Goal: Information Seeking & Learning: Check status

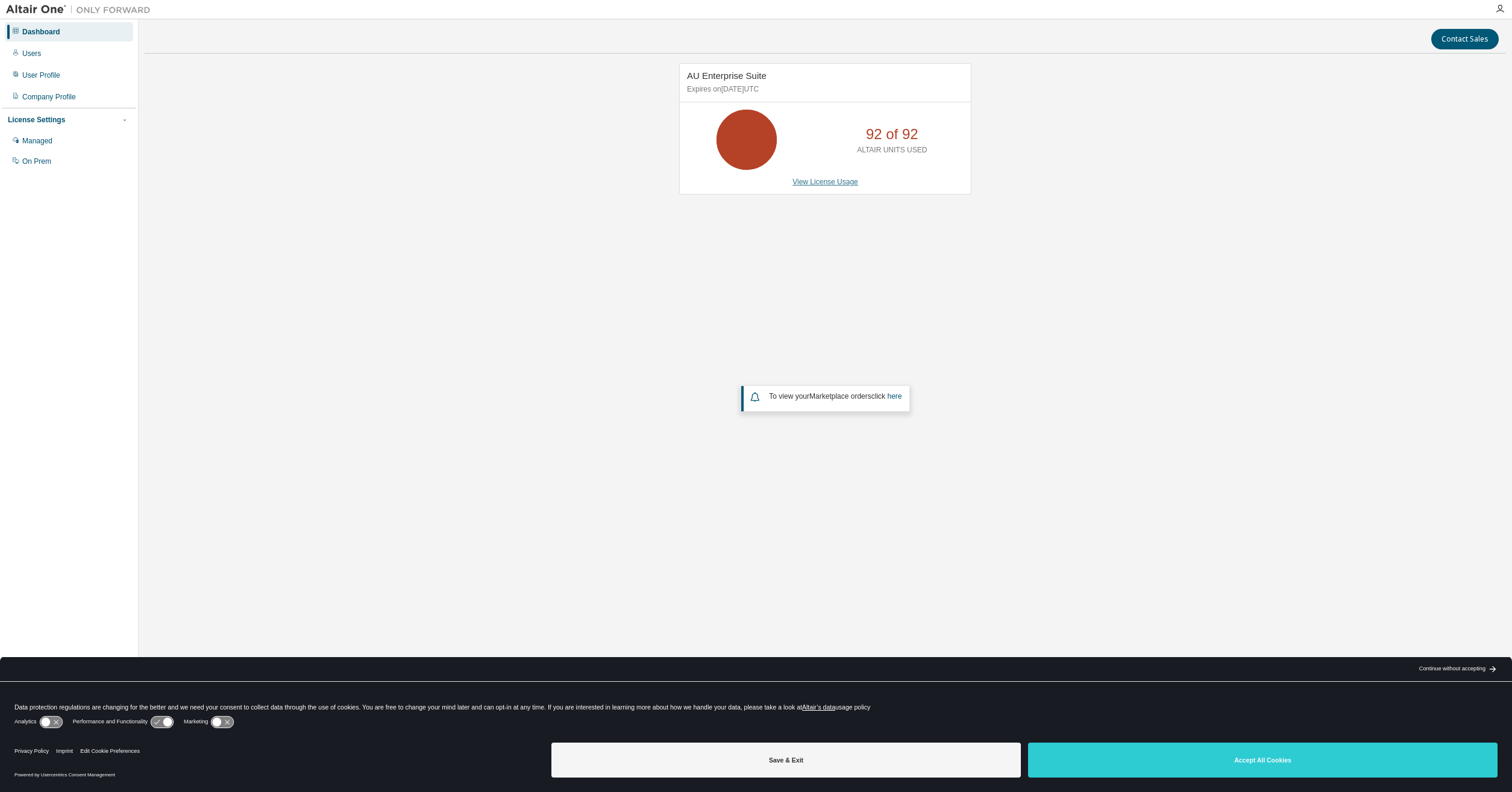
click at [837, 183] on link "View License Usage" at bounding box center [825, 181] width 66 height 8
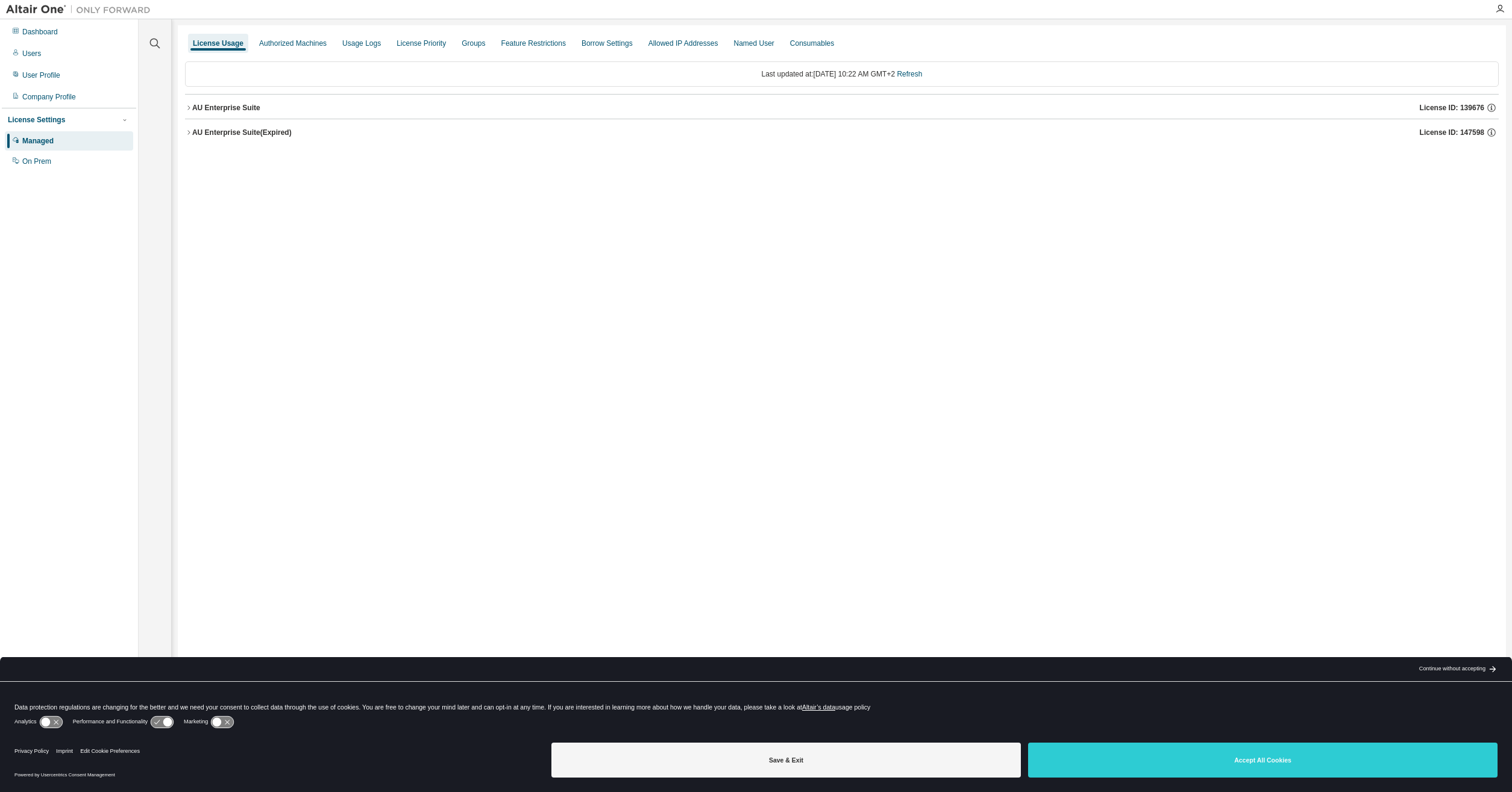
click at [239, 102] on button "AU Enterprise Suite License ID: 139676" at bounding box center [842, 107] width 1314 height 27
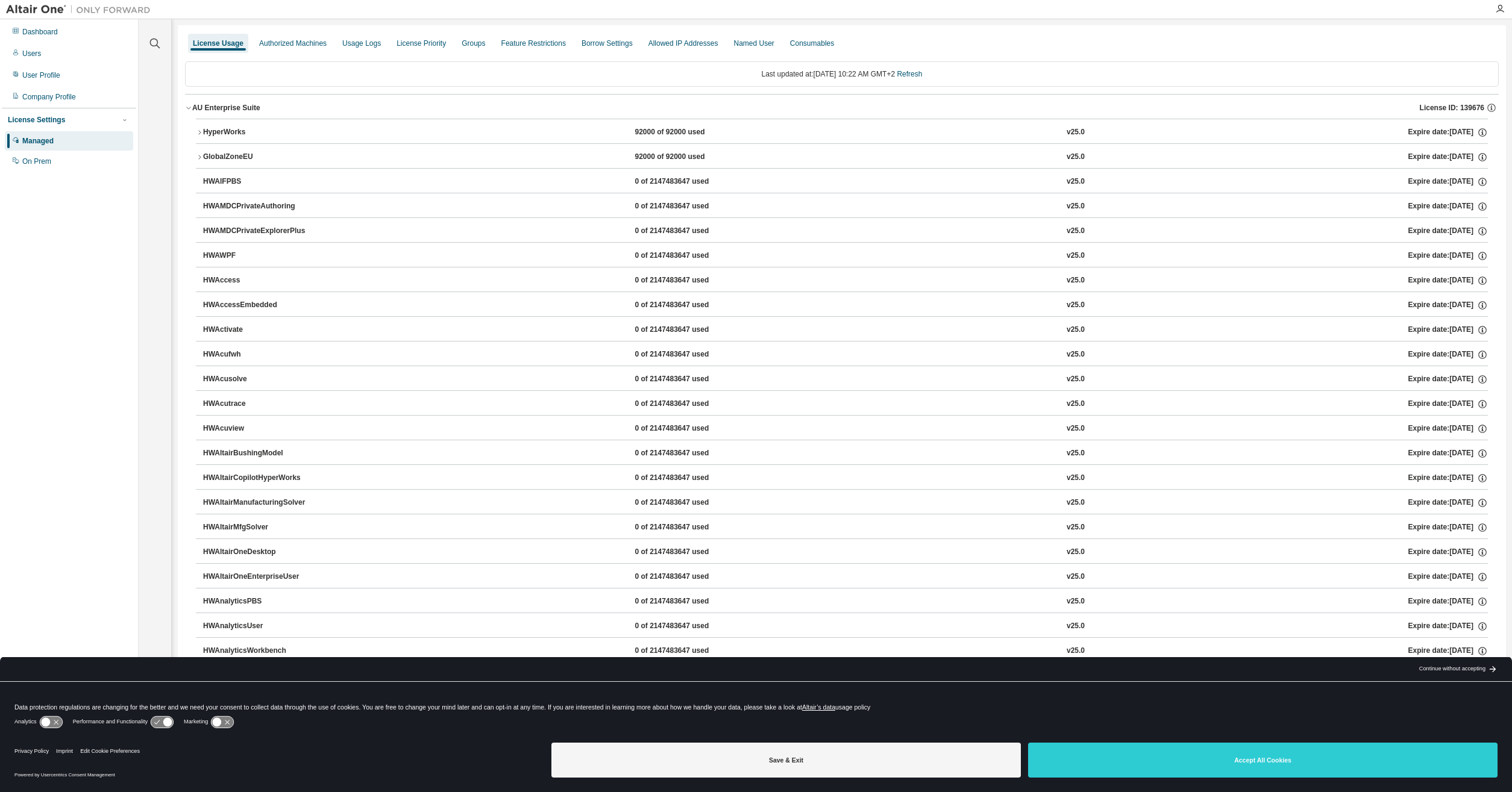
click at [243, 128] on div "HyperWorks" at bounding box center [257, 133] width 109 height 11
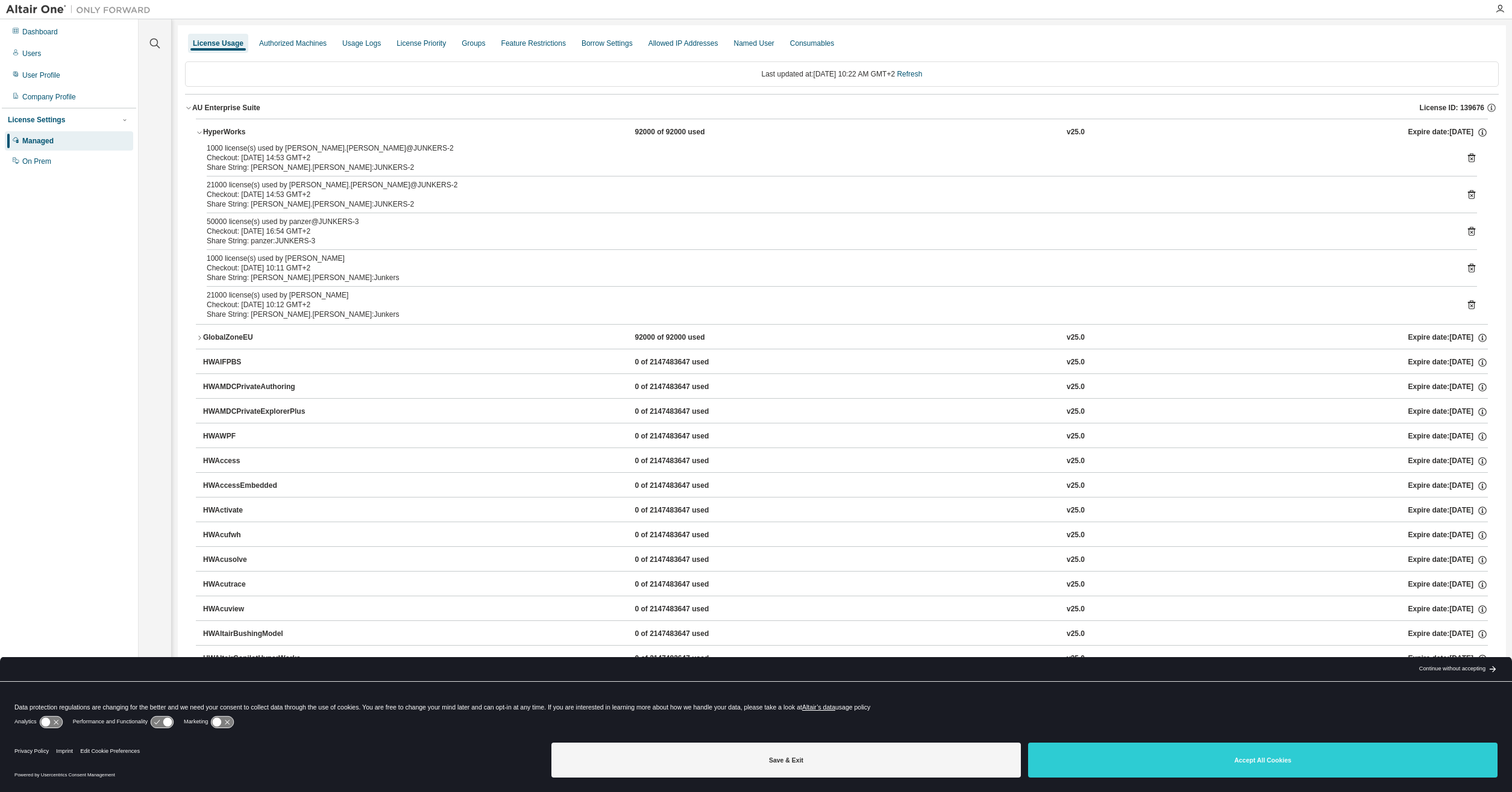
click at [1470, 195] on icon at bounding box center [1471, 195] width 3 height 3
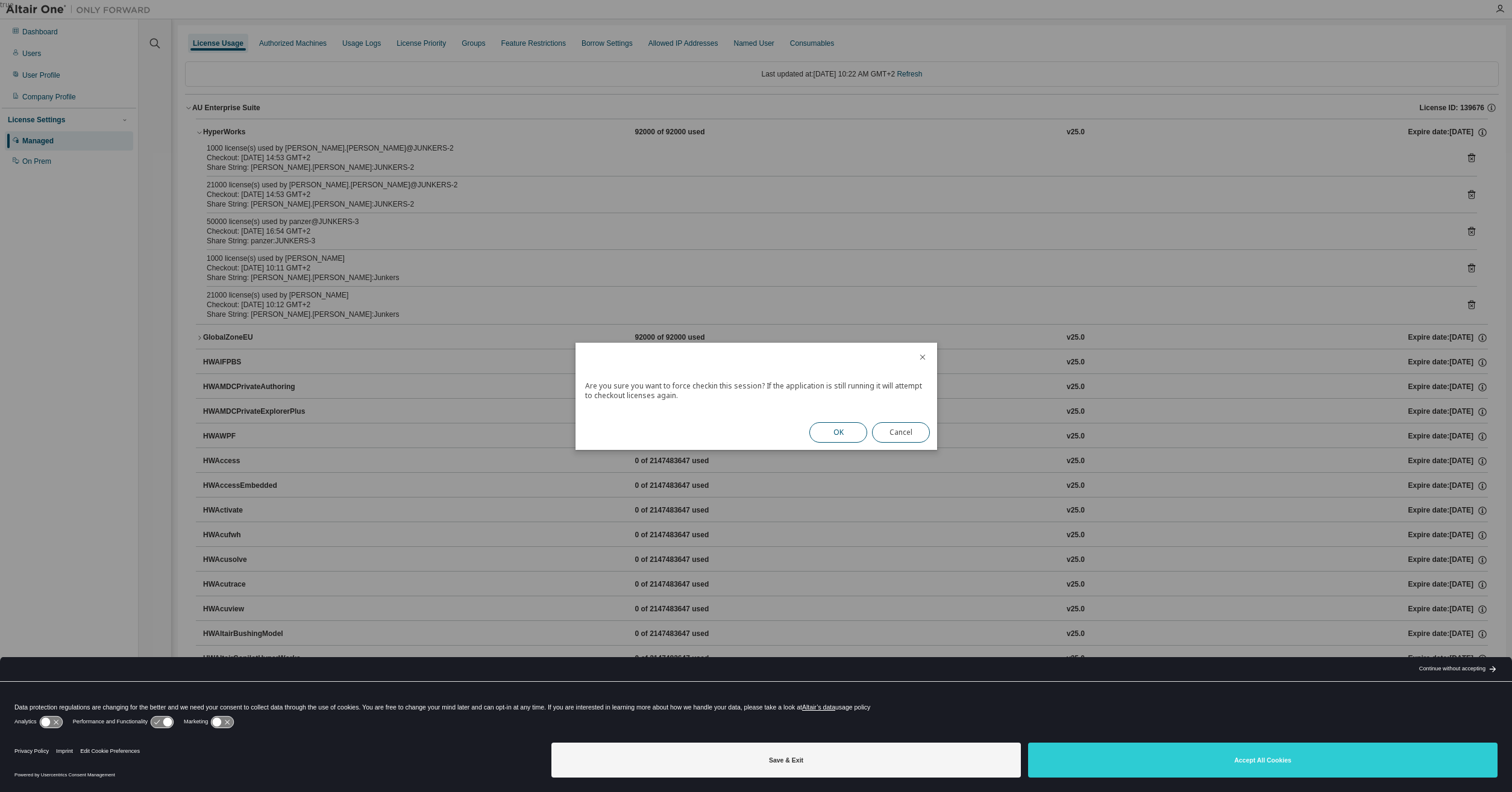
click at [834, 433] on button "OK" at bounding box center [838, 433] width 58 height 20
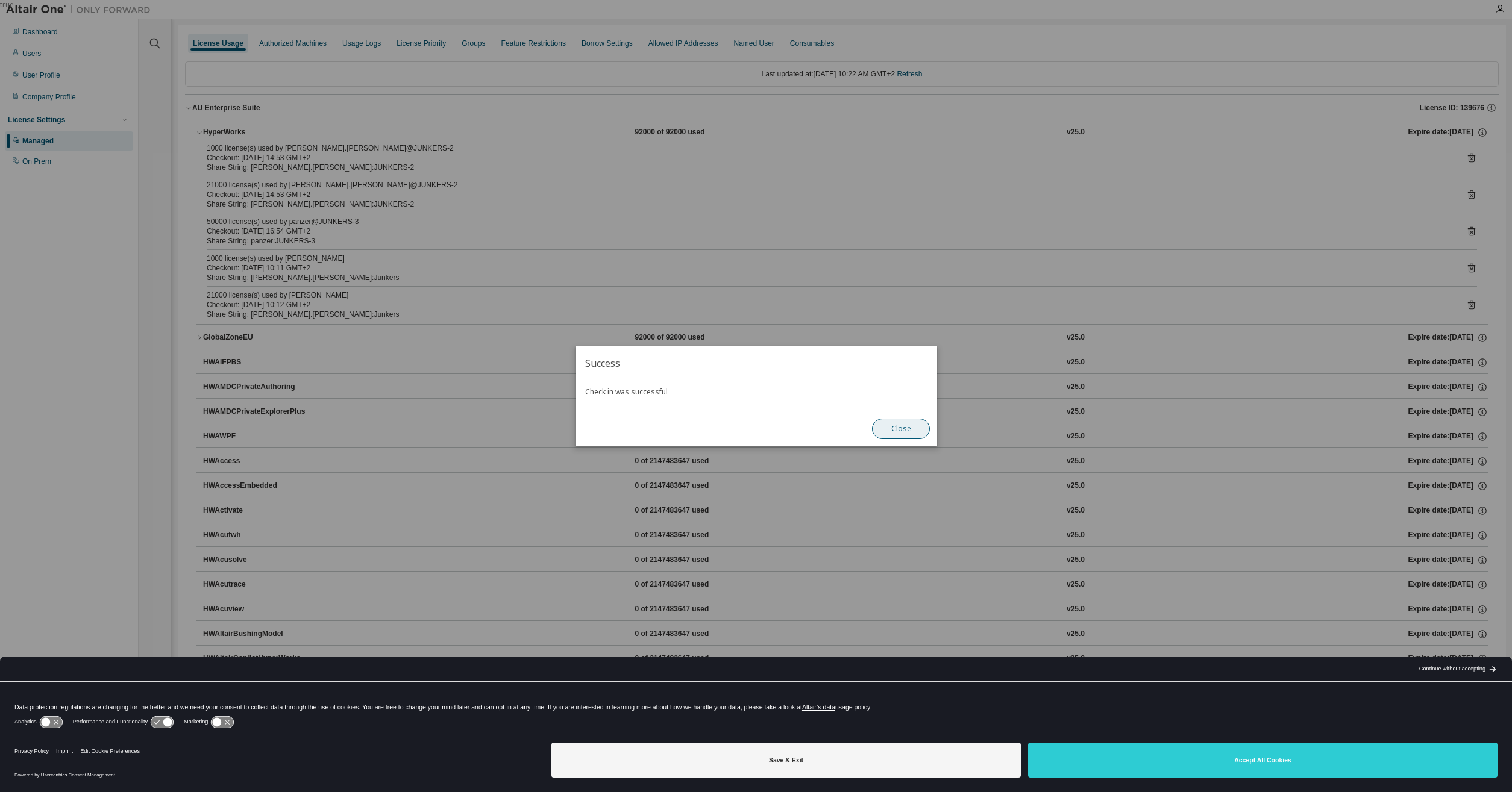
click at [923, 434] on button "Close" at bounding box center [900, 429] width 58 height 20
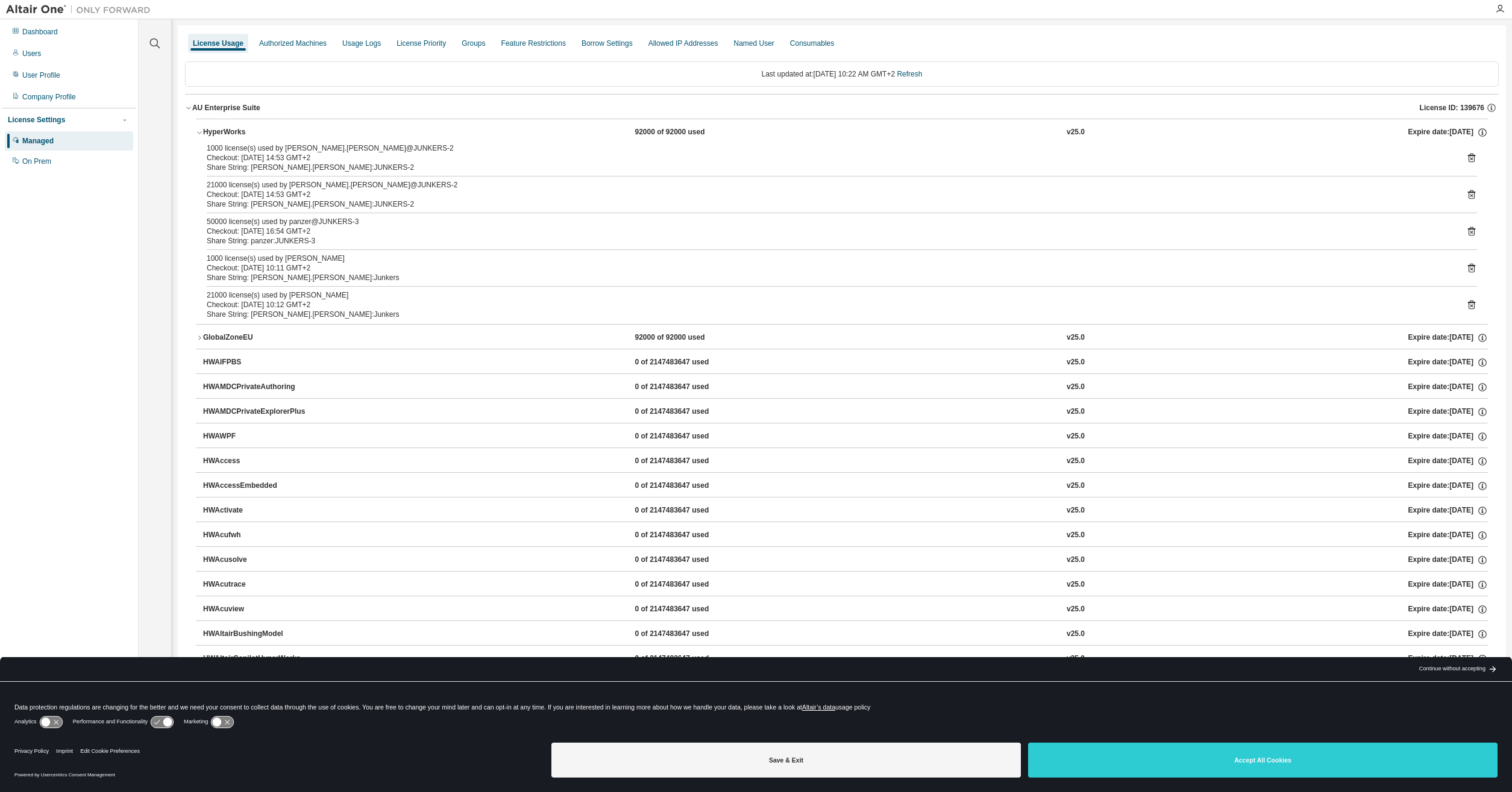
click at [1468, 154] on icon at bounding box center [1472, 158] width 7 height 9
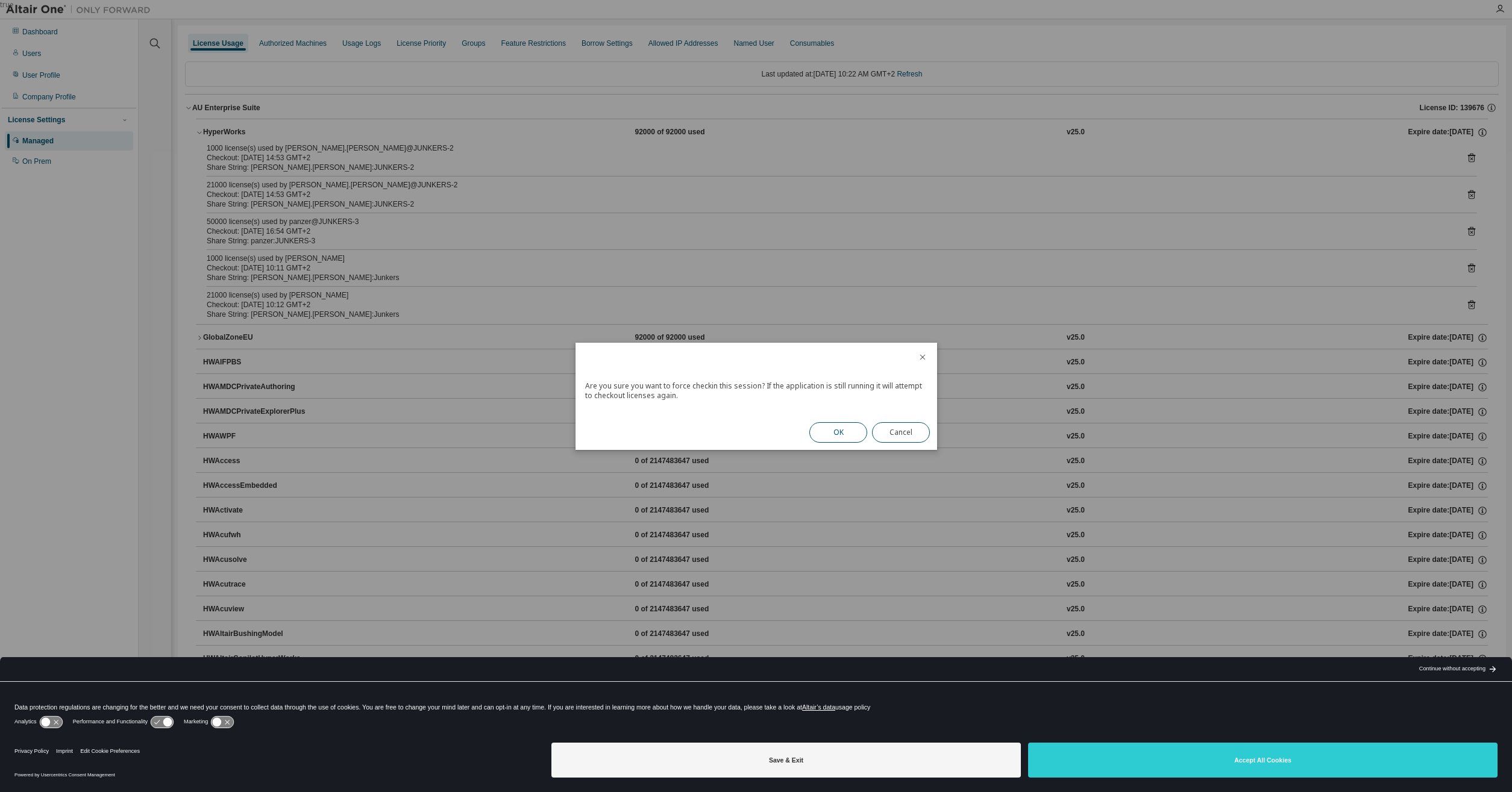
click at [840, 430] on button "OK" at bounding box center [838, 433] width 58 height 20
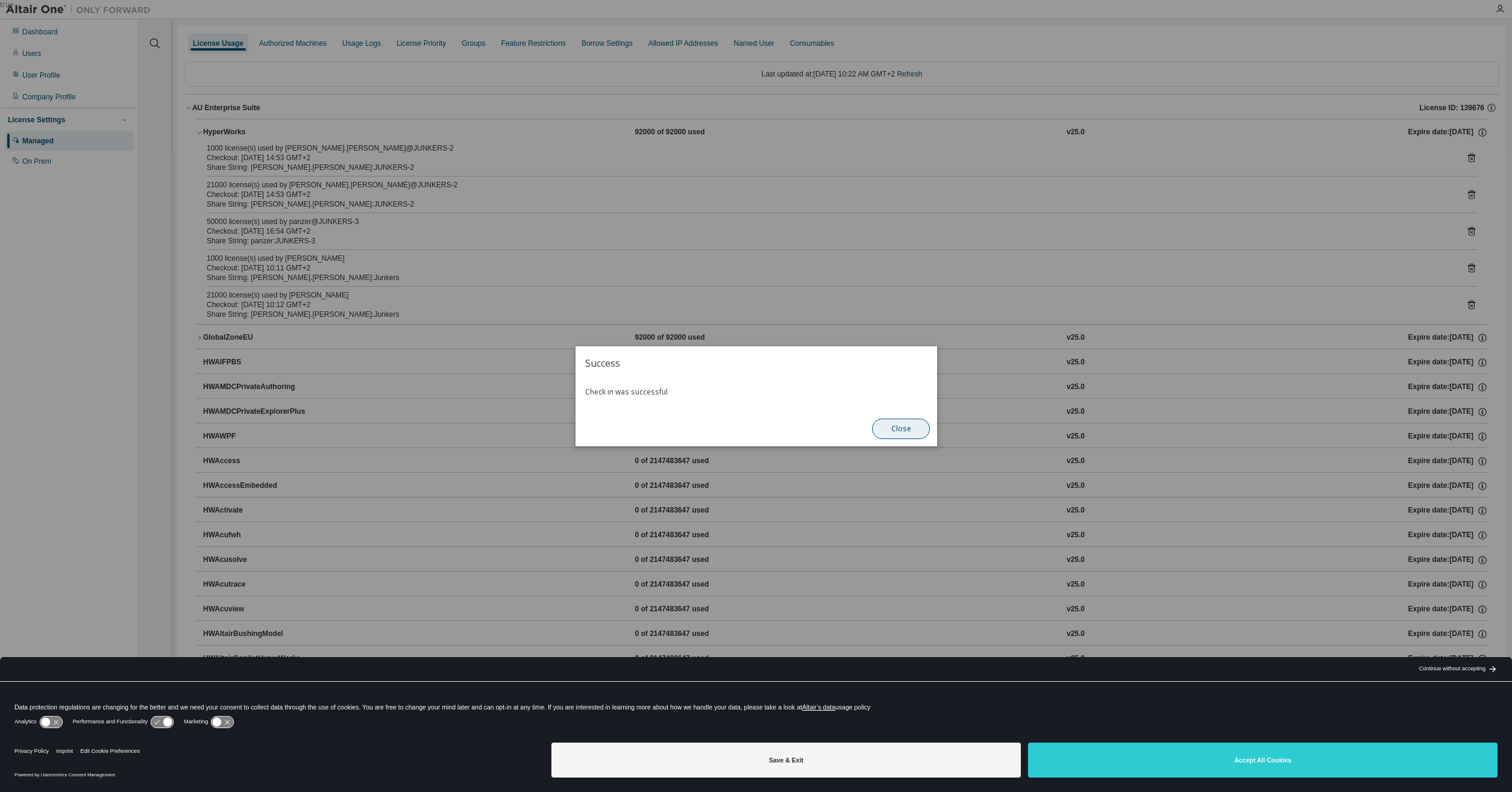
click at [898, 430] on button "Close" at bounding box center [900, 429] width 58 height 20
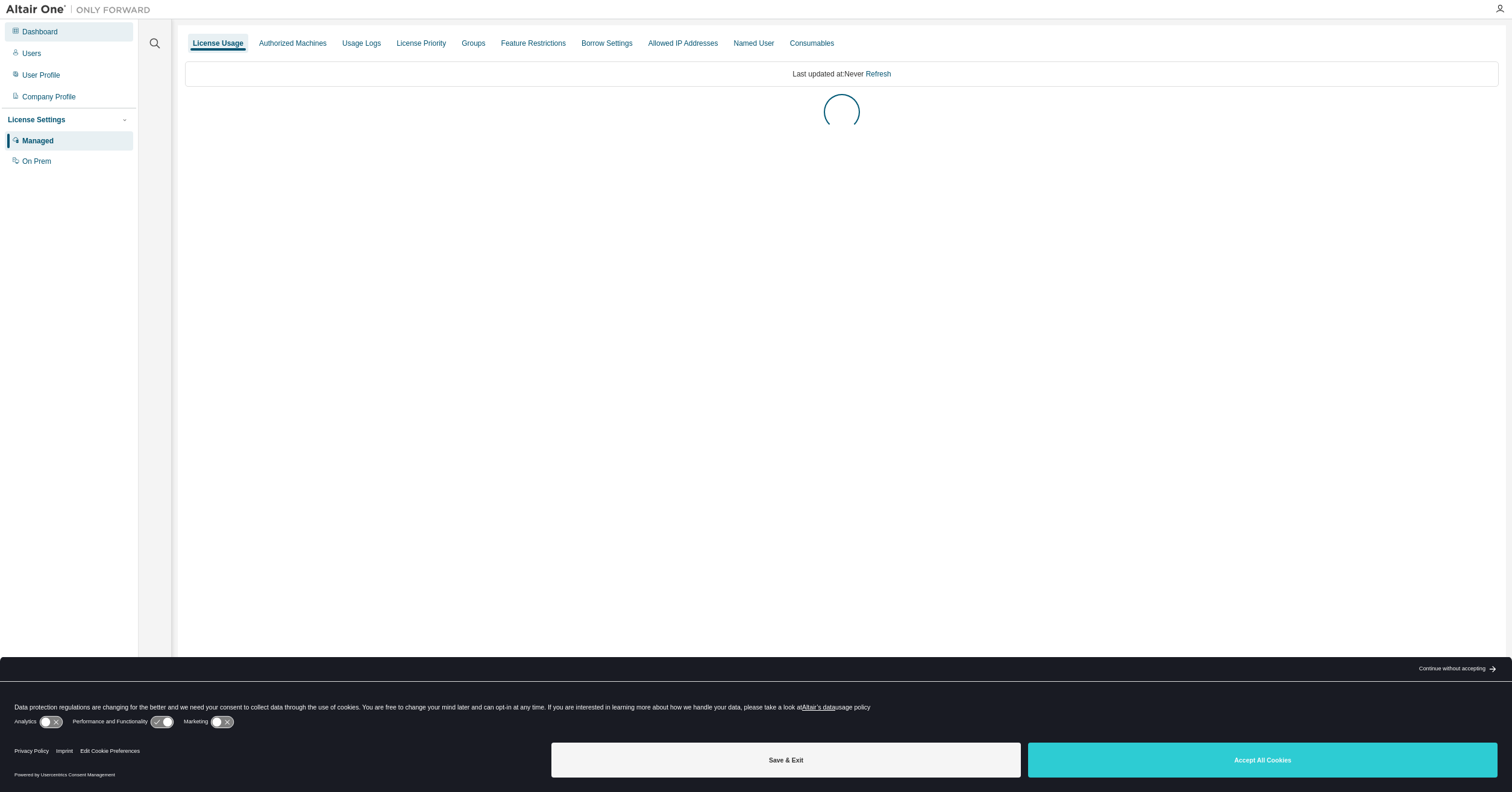
click at [36, 24] on div "Dashboard" at bounding box center [69, 31] width 128 height 19
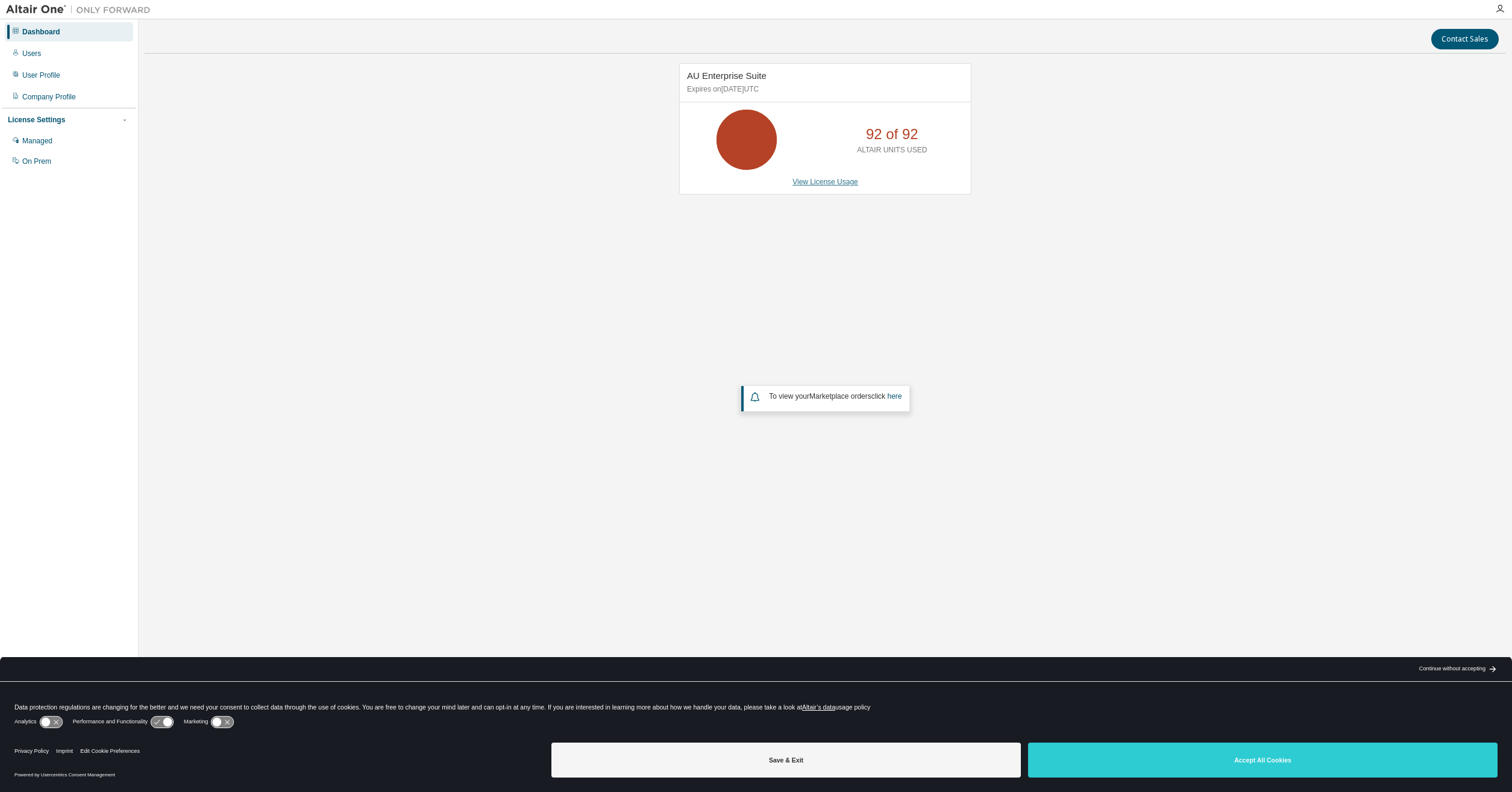
click at [838, 181] on link "View License Usage" at bounding box center [825, 181] width 66 height 8
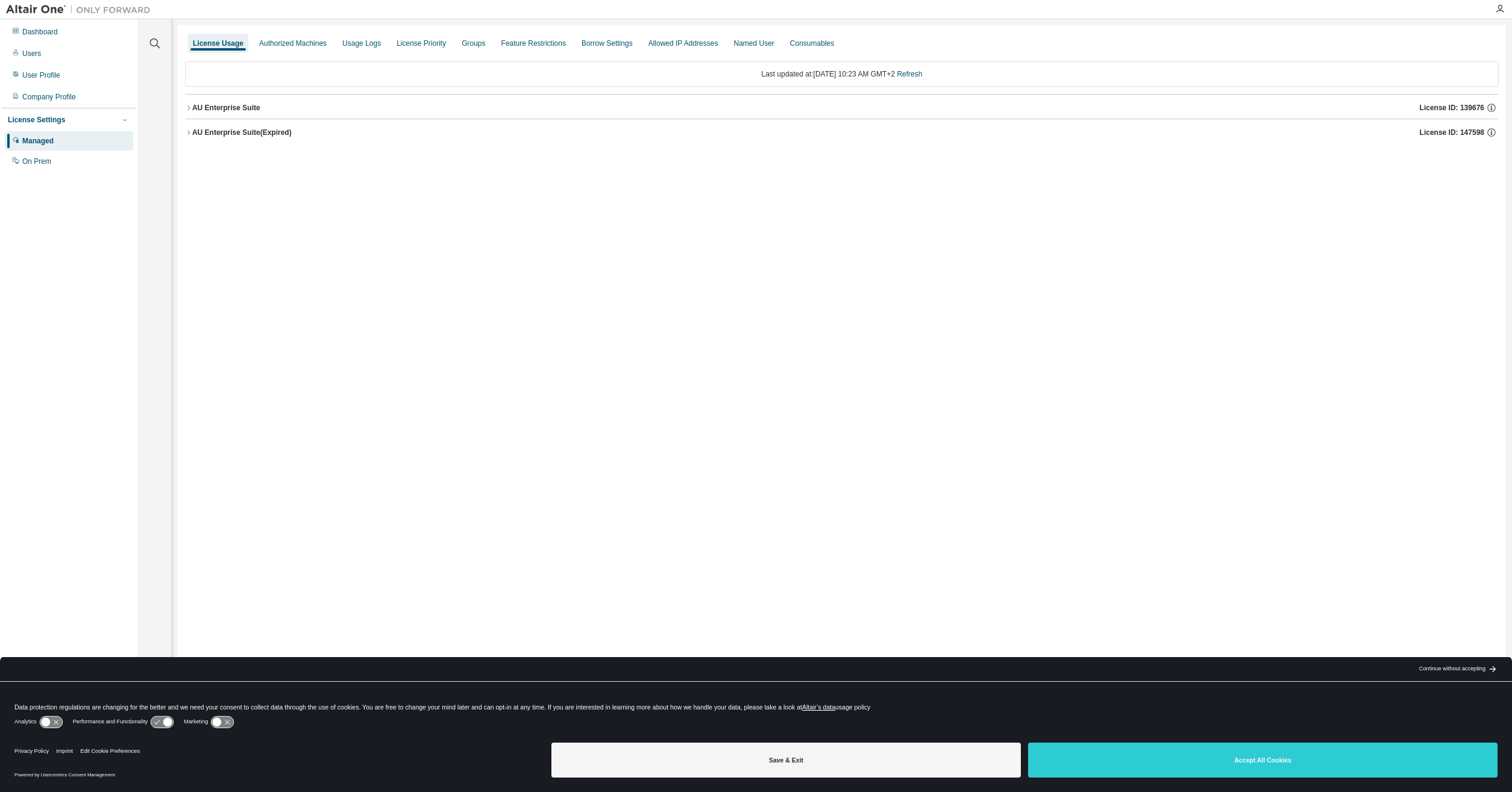
click at [246, 103] on div "AU Enterprise Suite" at bounding box center [226, 108] width 68 height 10
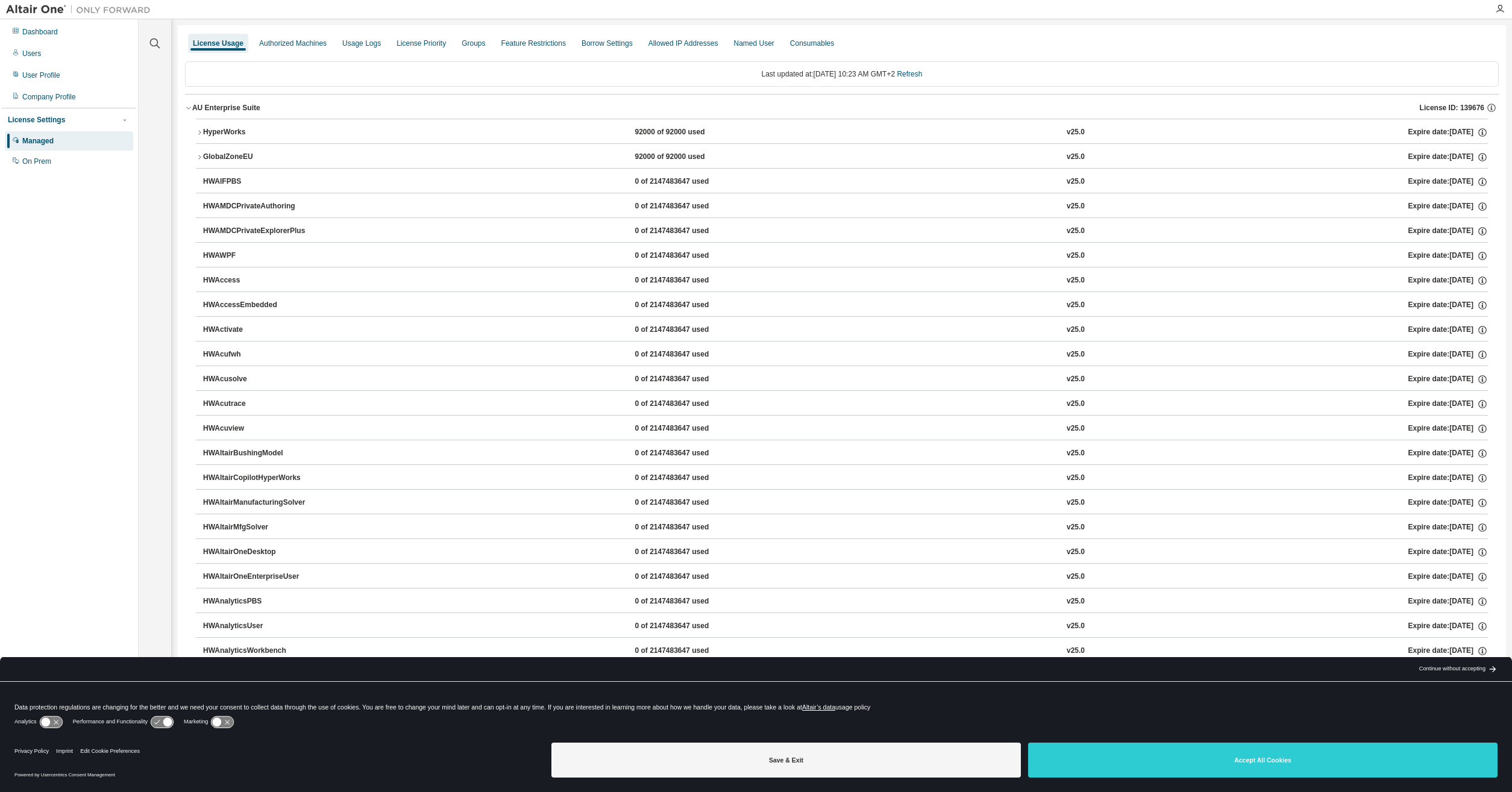
click at [242, 126] on button "HyperWorks 92000 of 92000 used v25.0 Expire date: 2026-03-15" at bounding box center [842, 132] width 1292 height 27
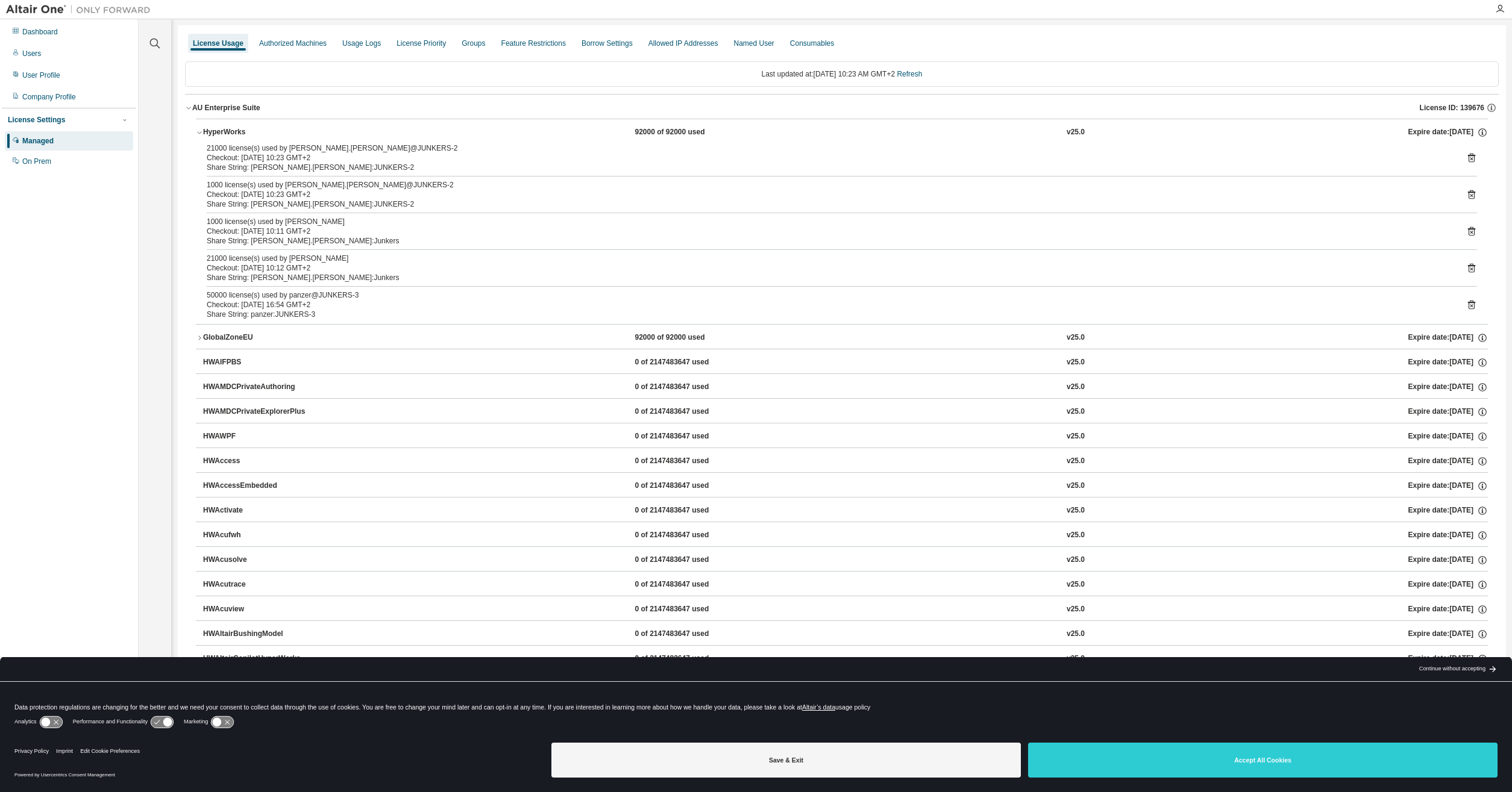
click at [222, 337] on div "GlobalZoneEU" at bounding box center [257, 338] width 109 height 11
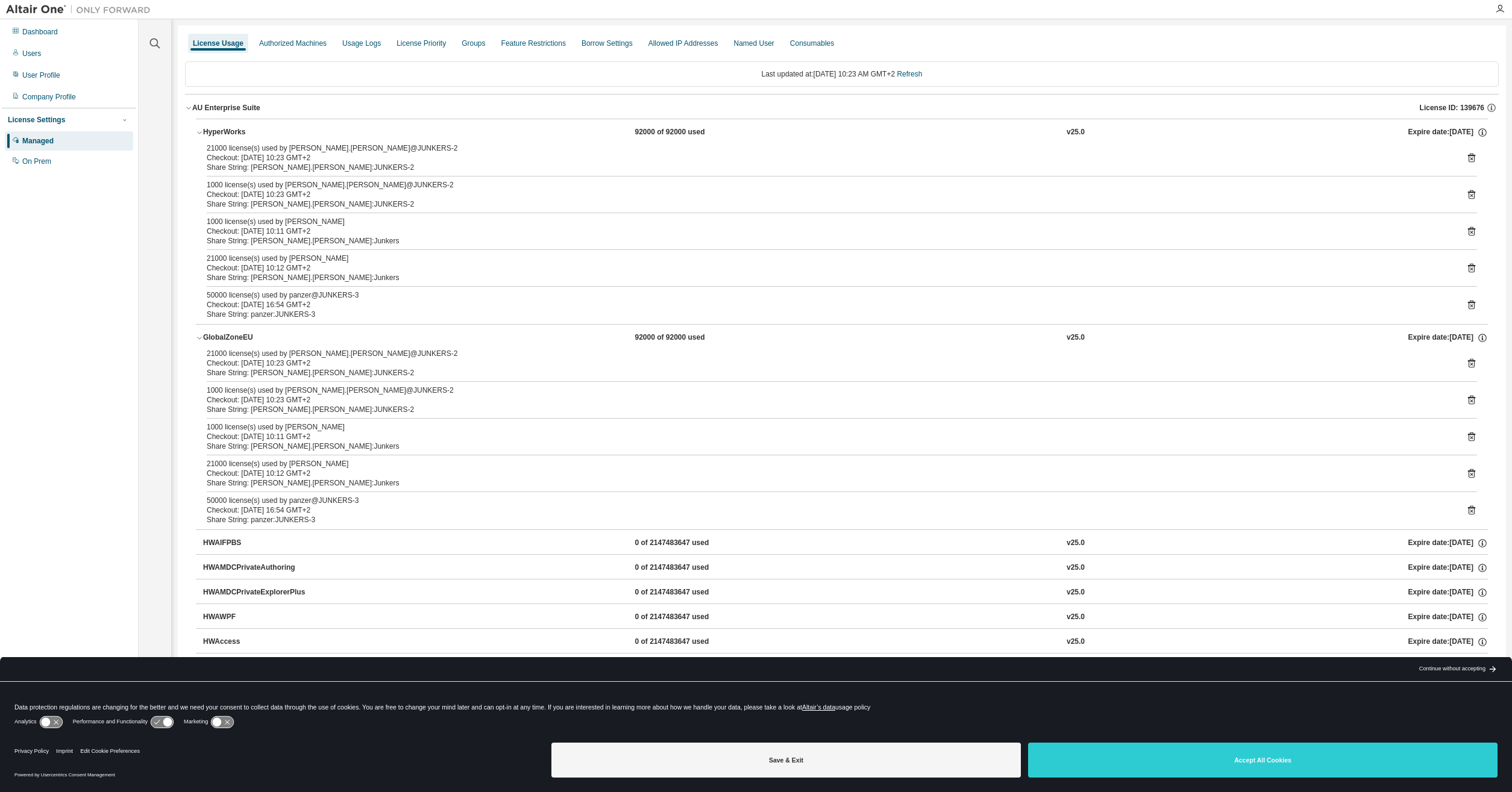
click at [222, 337] on div "GlobalZoneEU" at bounding box center [257, 338] width 109 height 11
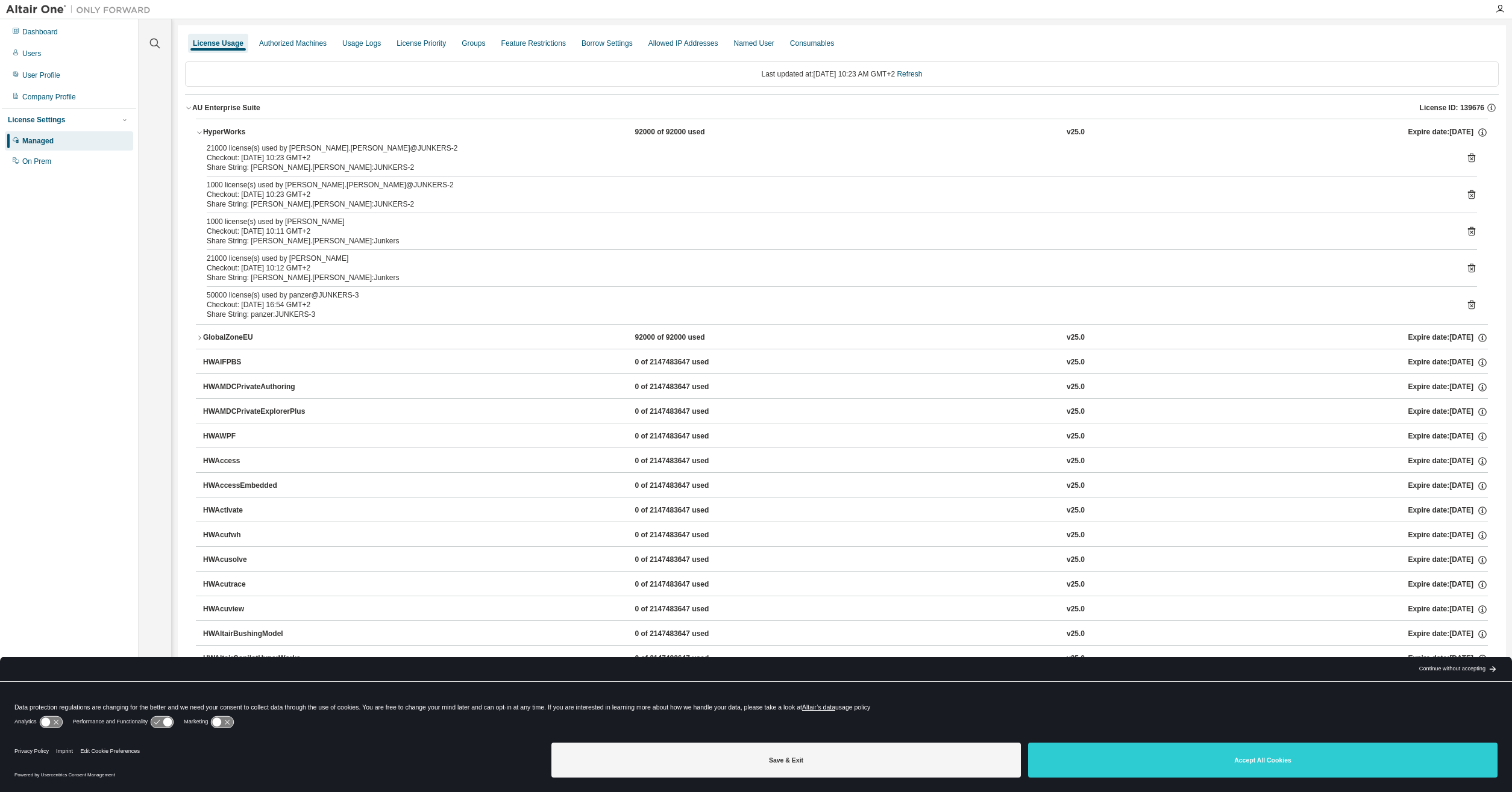
click at [1468, 157] on icon at bounding box center [1472, 158] width 7 height 9
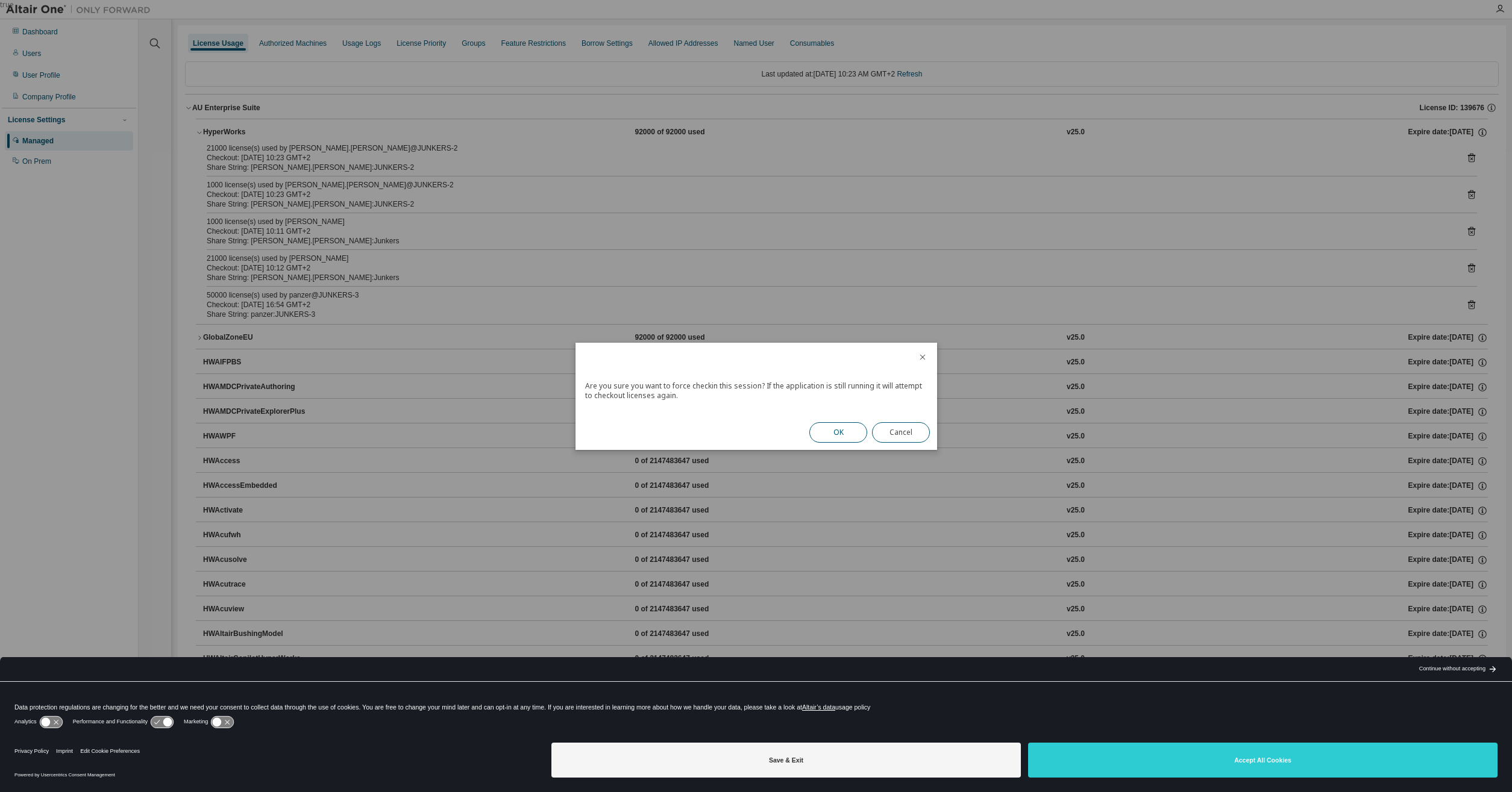
click at [847, 427] on button "OK" at bounding box center [838, 433] width 58 height 20
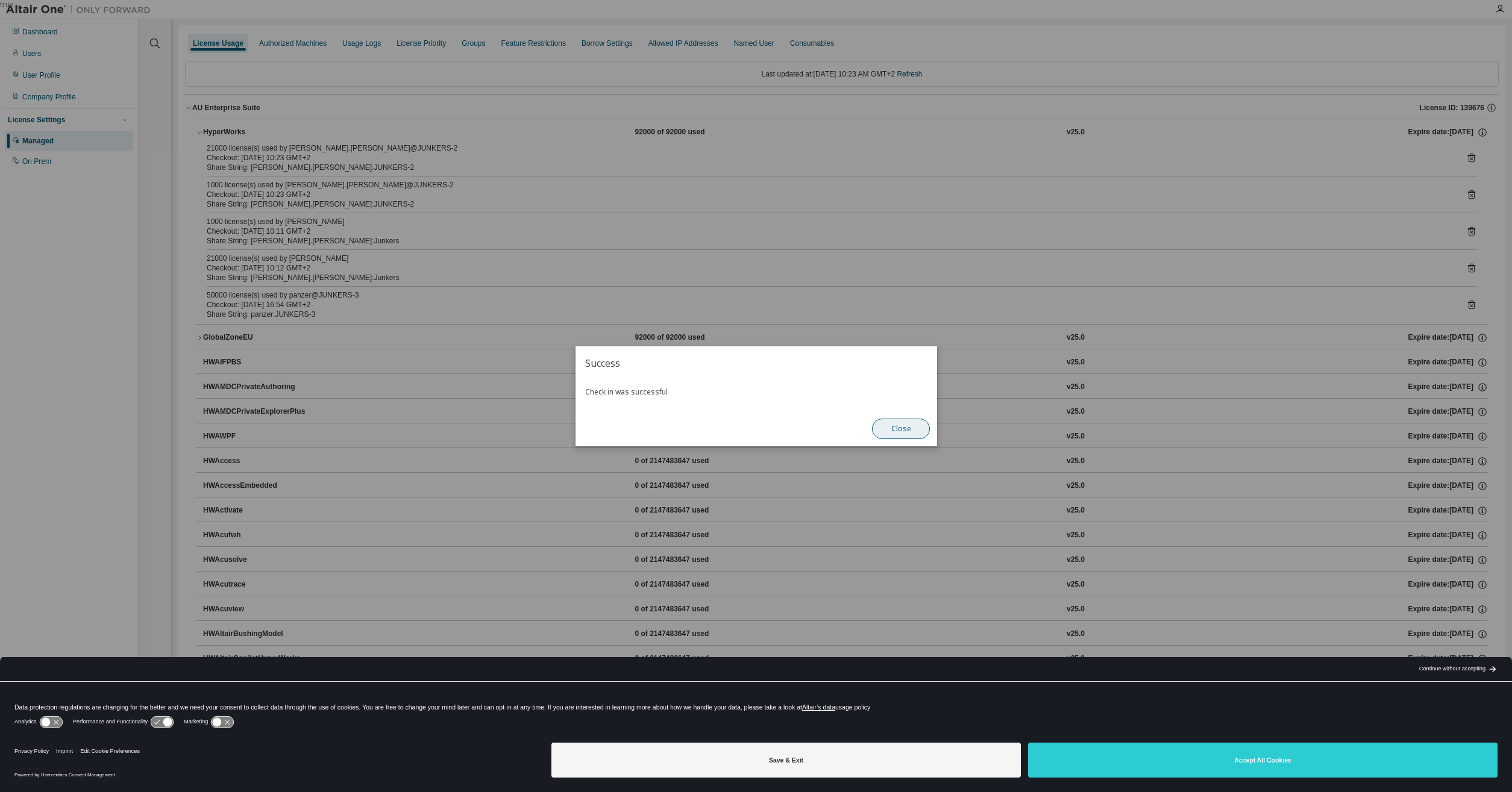
click at [888, 433] on button "Close" at bounding box center [900, 429] width 58 height 20
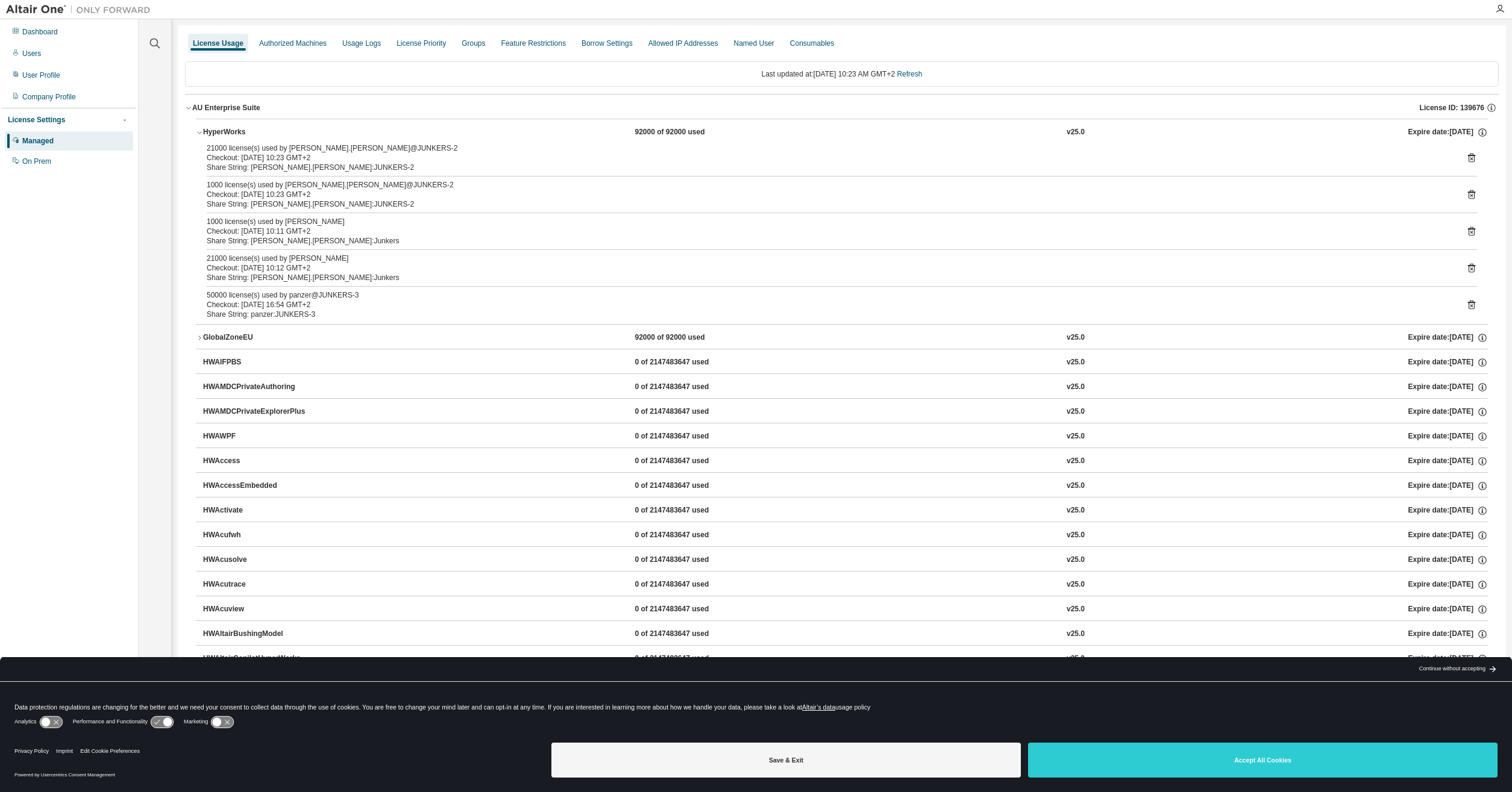
click at [1468, 156] on icon at bounding box center [1472, 158] width 7 height 9
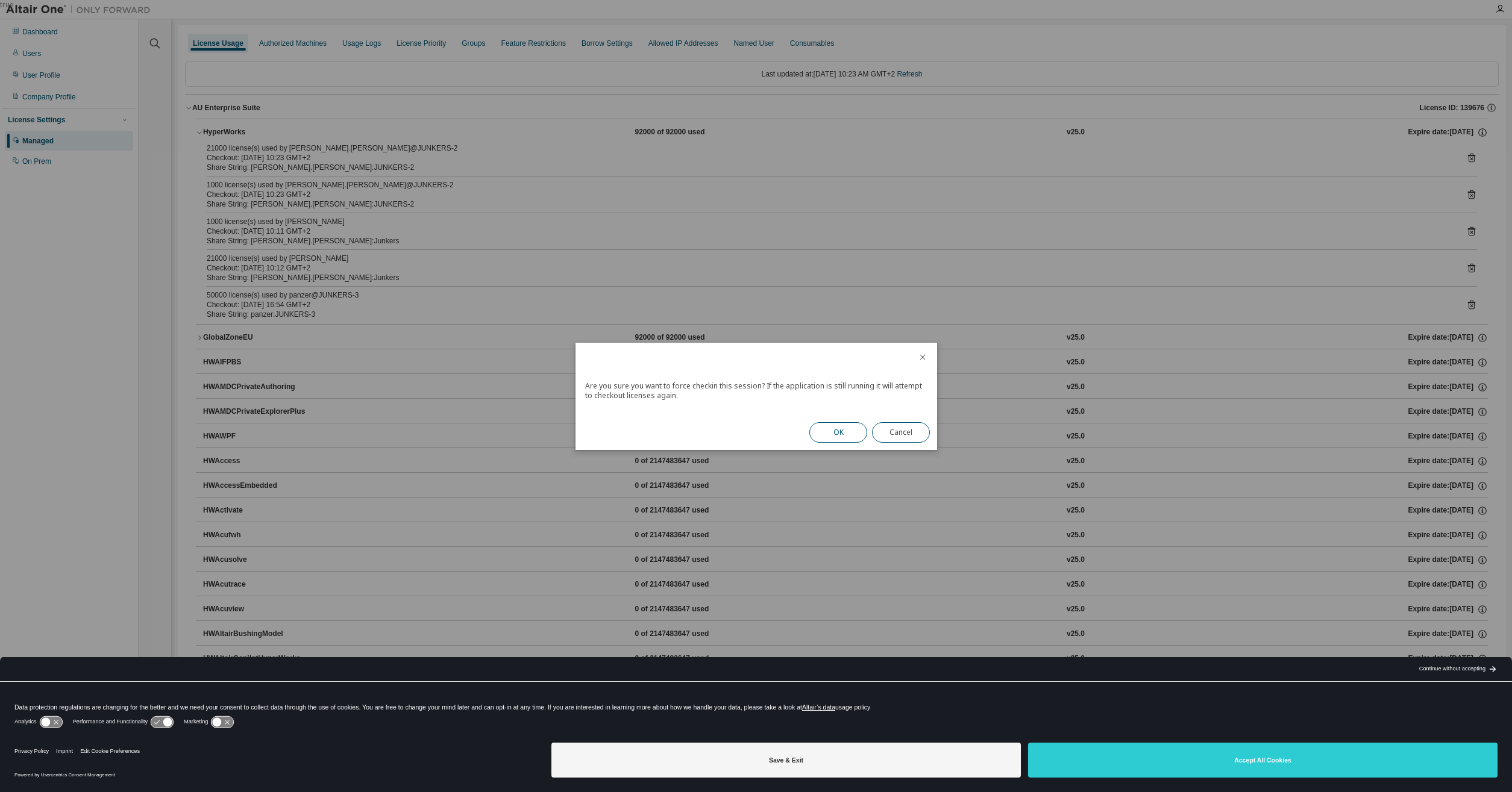
click at [849, 433] on button "OK" at bounding box center [838, 433] width 58 height 20
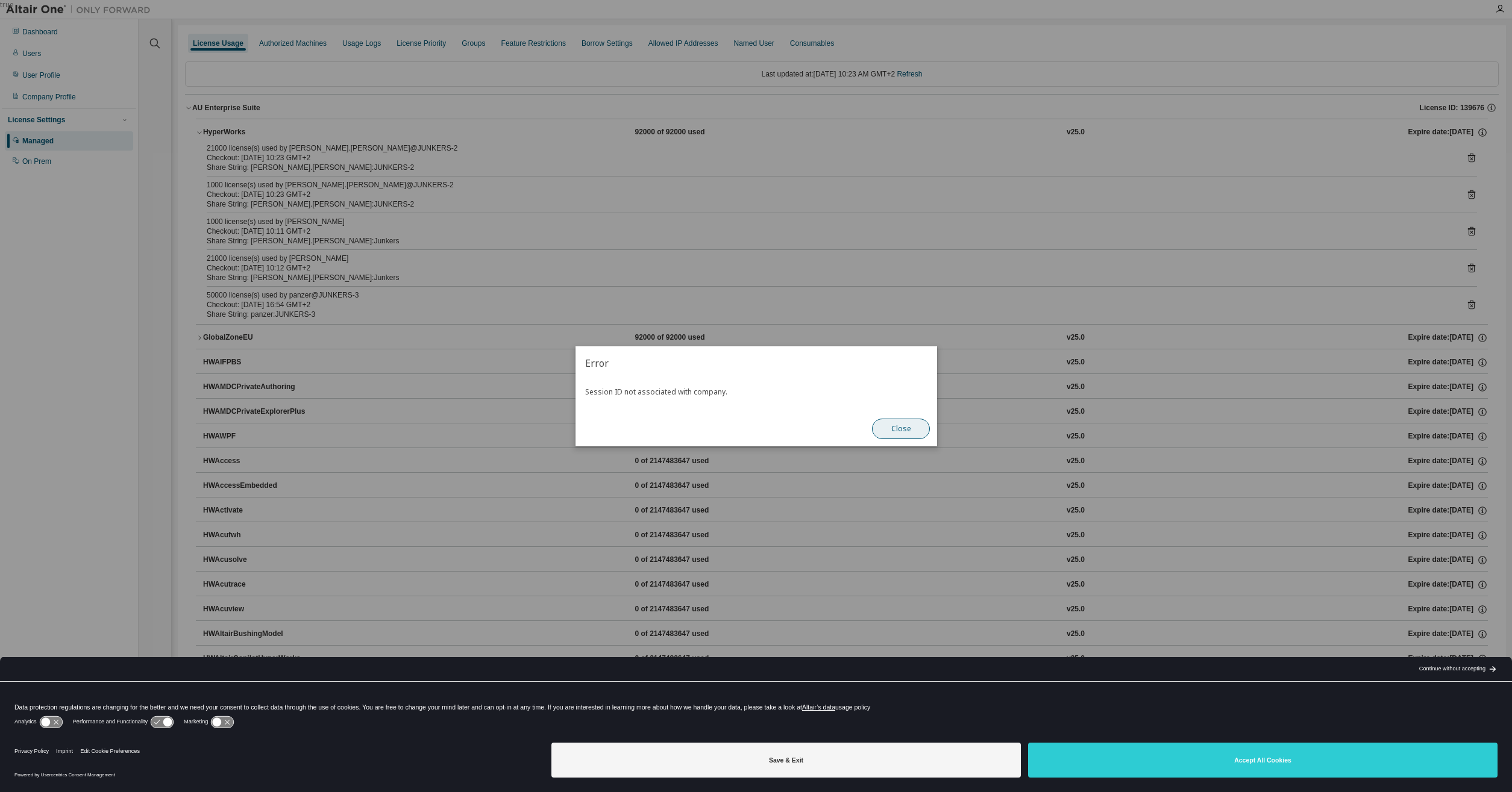
click at [906, 432] on button "Close" at bounding box center [900, 429] width 58 height 20
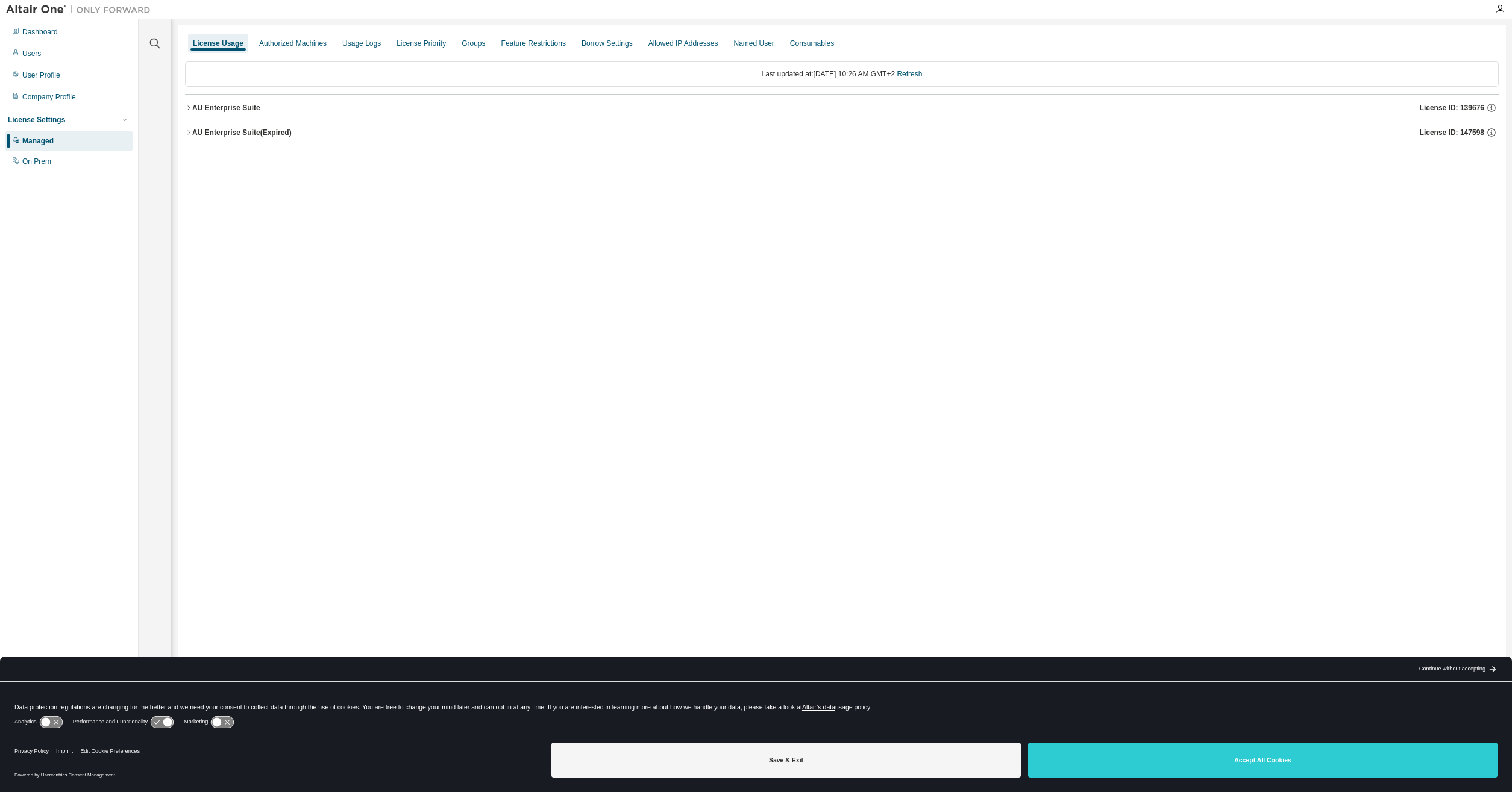
click at [227, 105] on div "AU Enterprise Suite" at bounding box center [226, 108] width 68 height 10
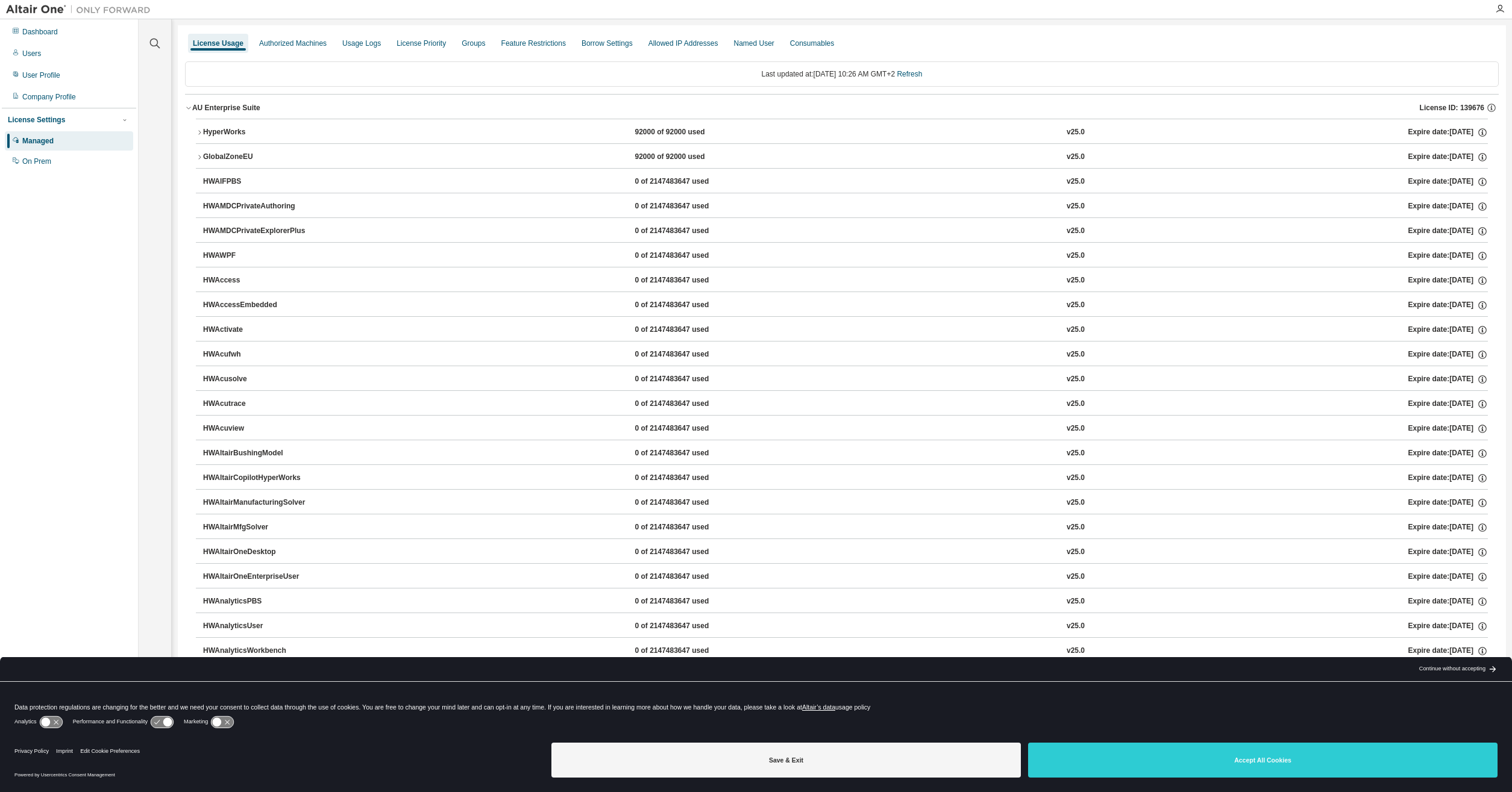
click at [223, 124] on button "HyperWorks 92000 of 92000 used v25.0 Expire date: 2026-03-15" at bounding box center [842, 132] width 1292 height 27
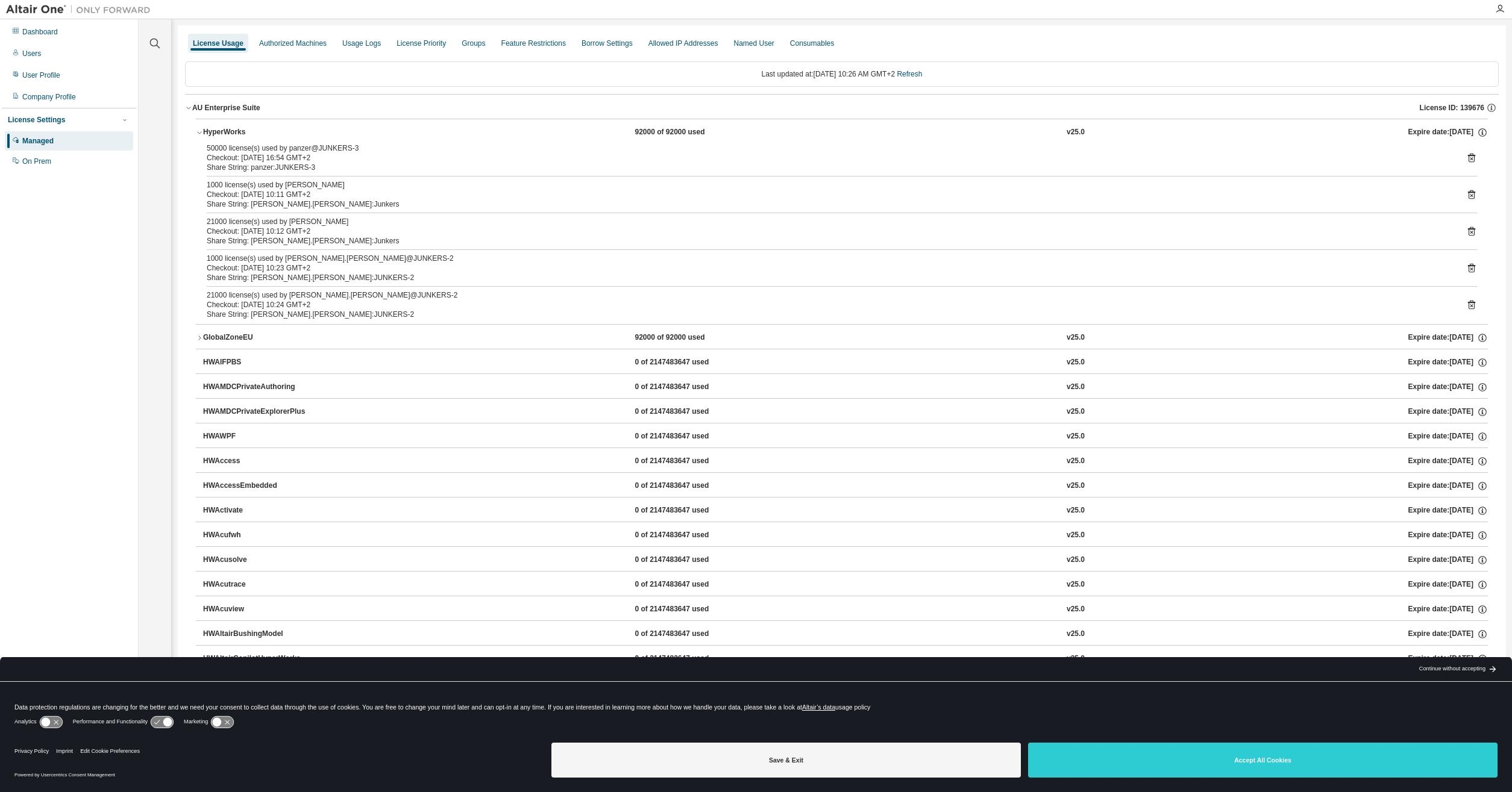
click at [1466, 305] on icon at bounding box center [1472, 305] width 11 height 11
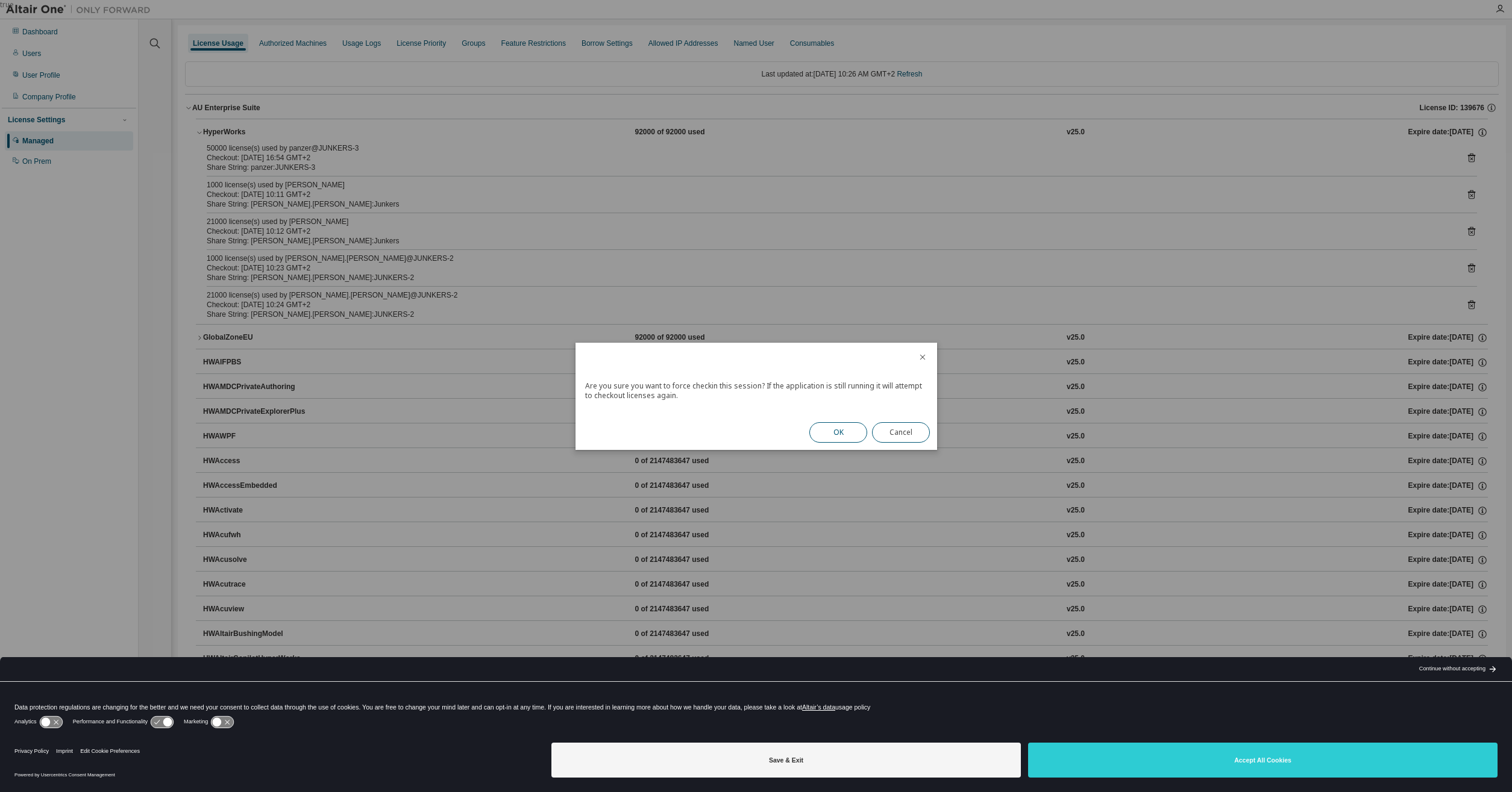
click at [828, 426] on button "OK" at bounding box center [838, 433] width 58 height 20
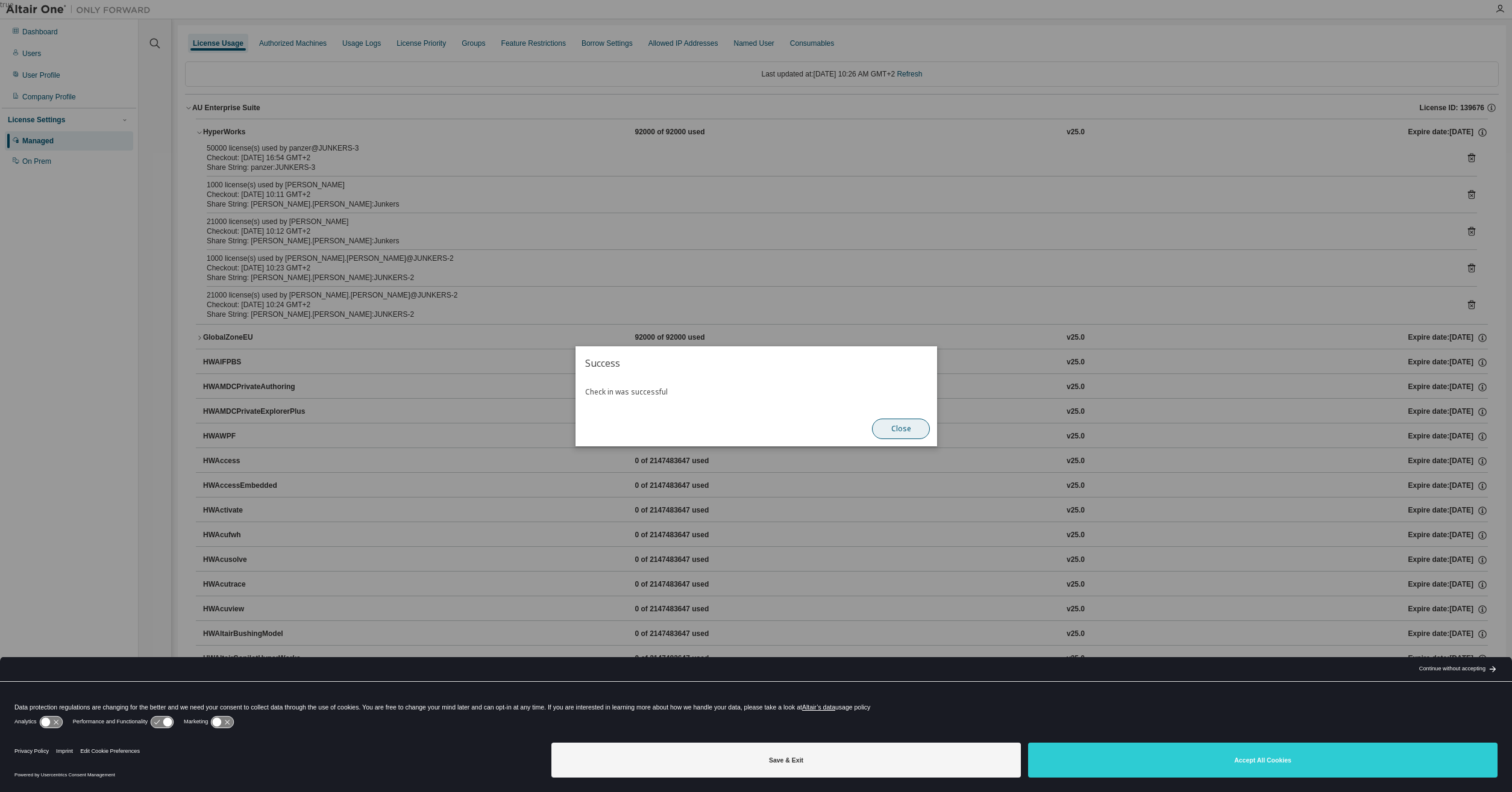
click at [889, 430] on button "Close" at bounding box center [900, 429] width 58 height 20
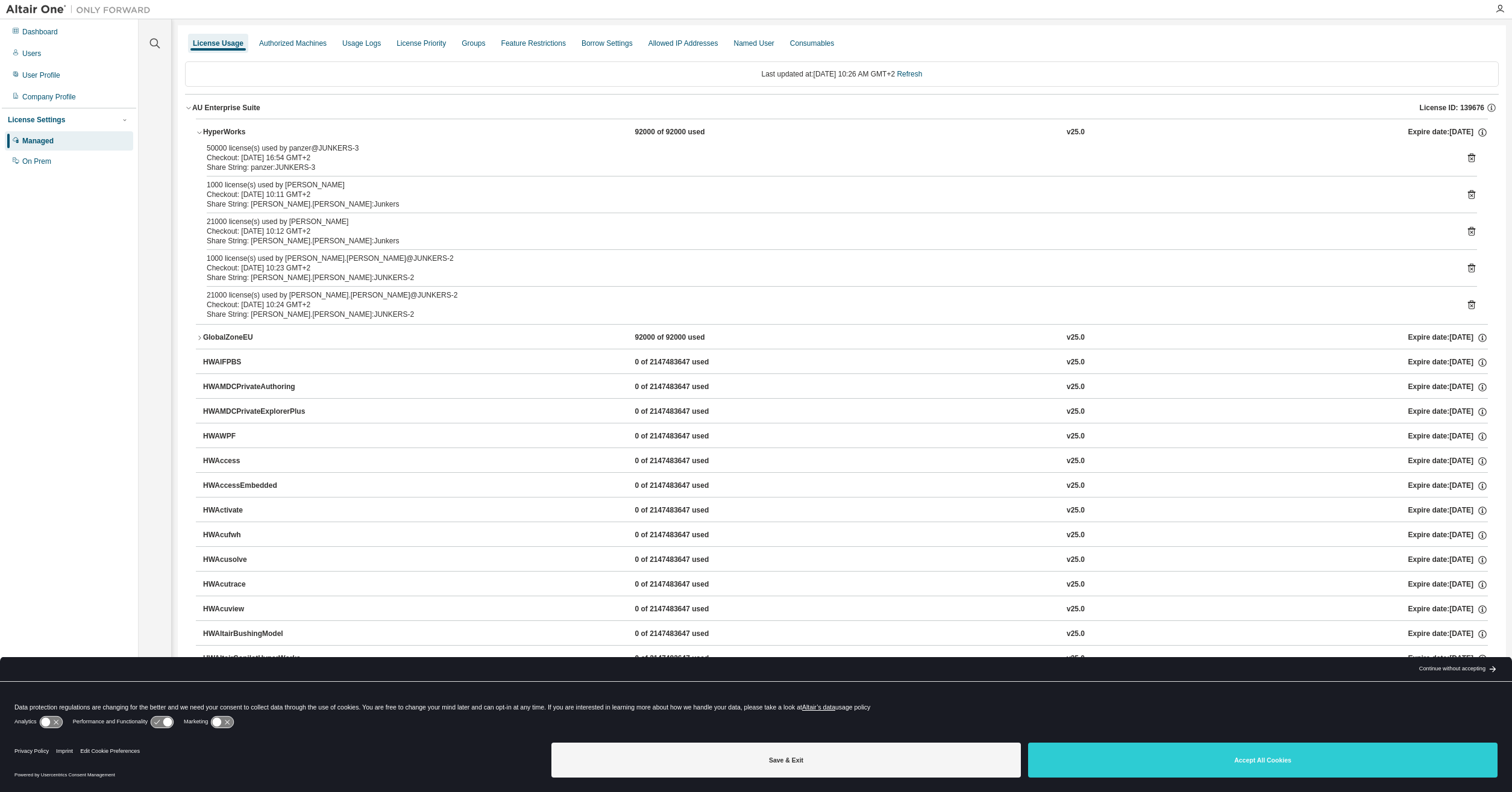
click at [1468, 317] on div "50000 license(s) used by panzer@JUNKERS-3 Checkout: 2025-08-13 16:54 GMT+2 Shar…" at bounding box center [842, 234] width 1292 height 181
click at [1468, 305] on icon at bounding box center [1472, 305] width 7 height 9
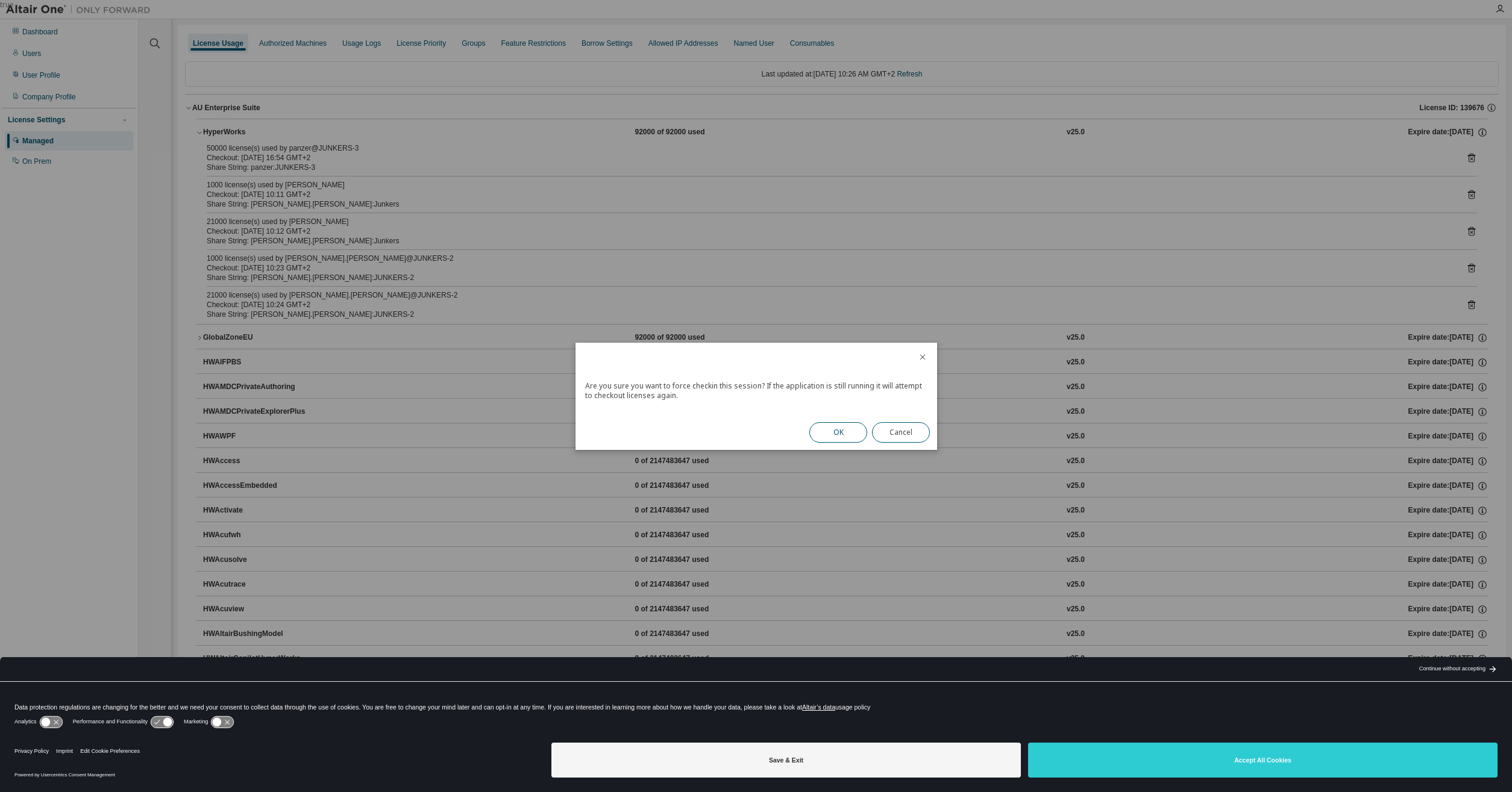
click at [861, 432] on button "OK" at bounding box center [838, 433] width 58 height 20
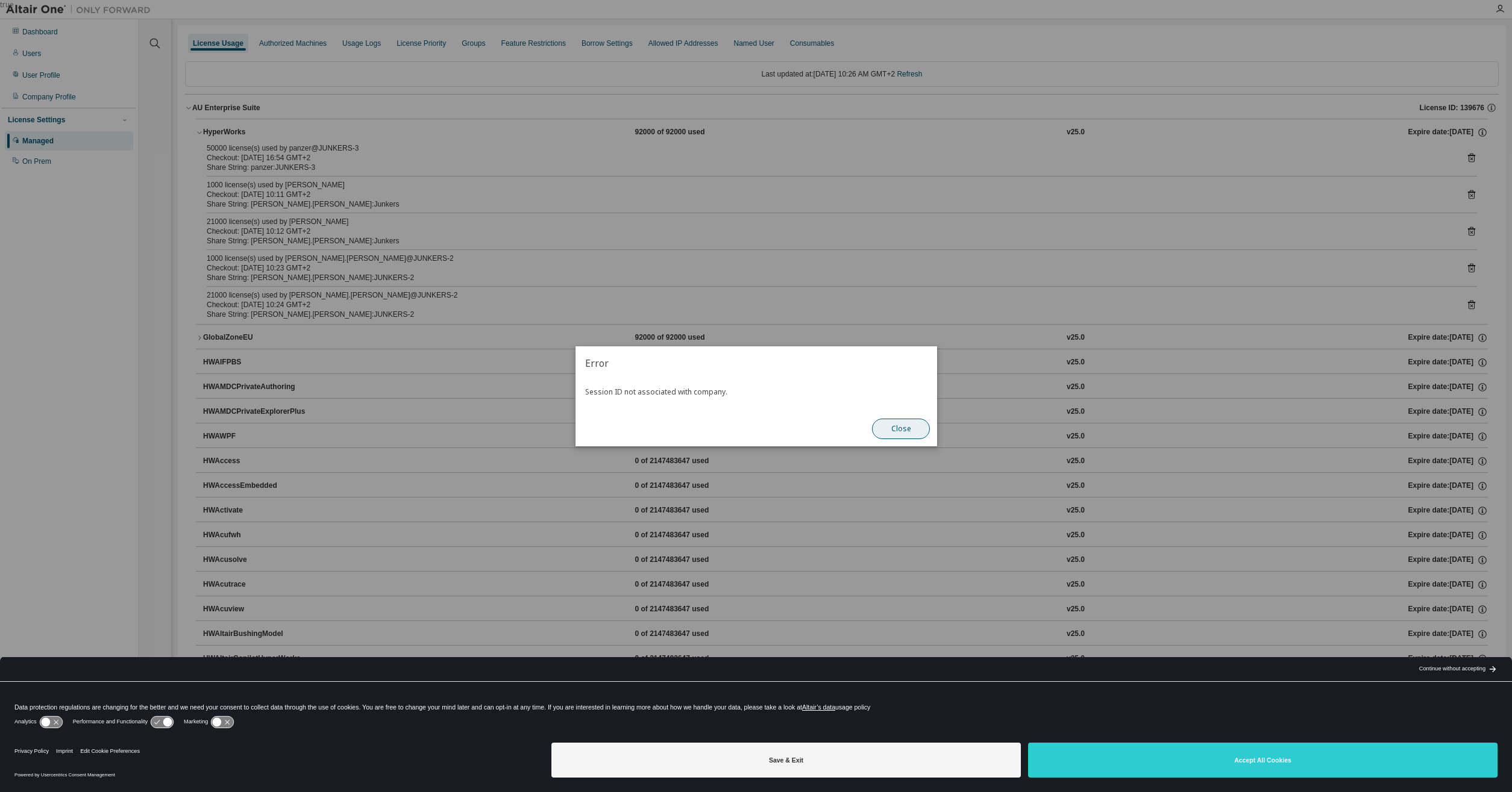
click at [889, 430] on button "Close" at bounding box center [900, 429] width 58 height 20
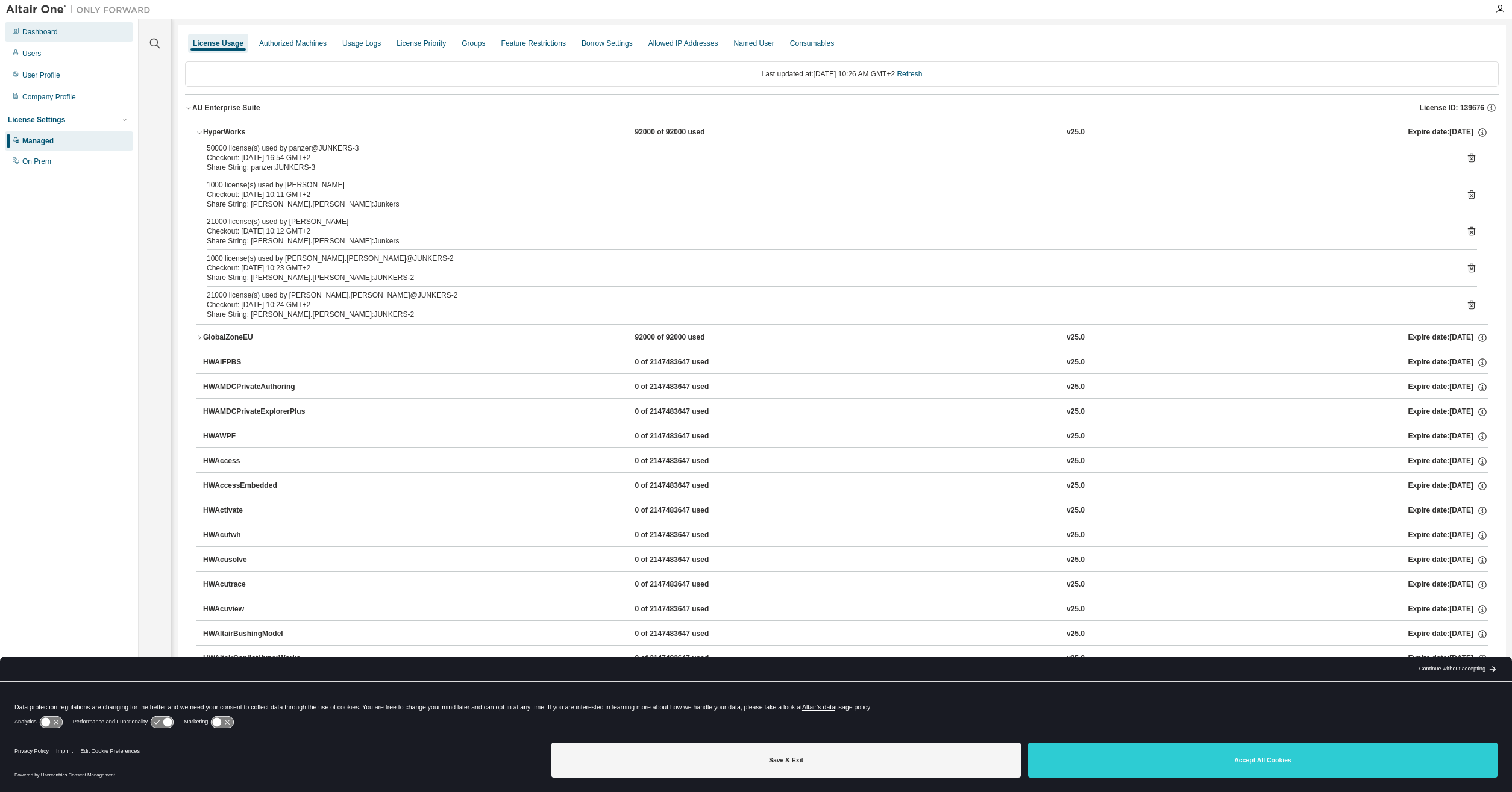
click at [53, 35] on div "Dashboard" at bounding box center [39, 32] width 36 height 10
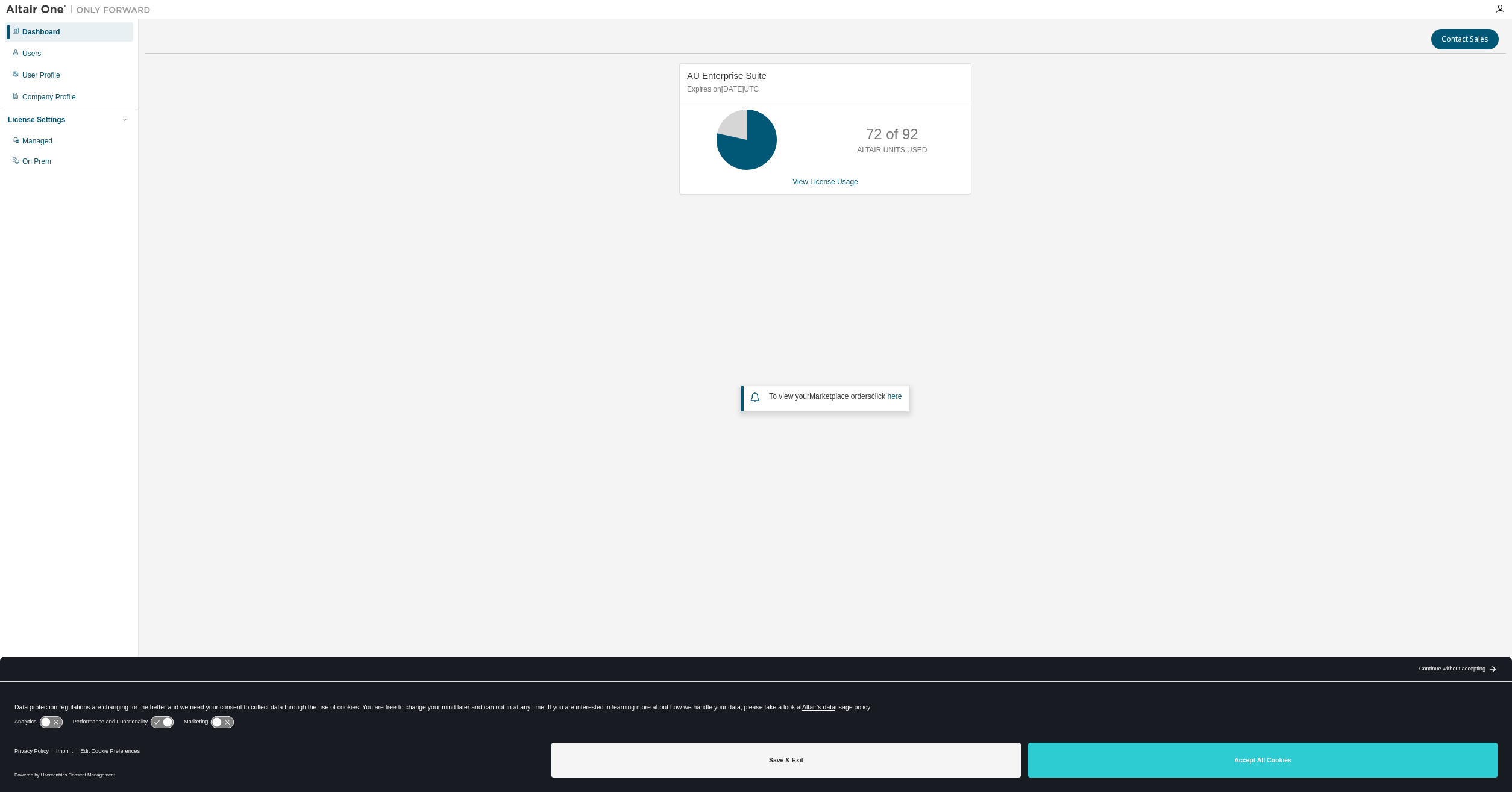
click at [605, 328] on div "AU Enterprise Suite Expires on [DATE] UTC 72 of 92 ALTAIR UNITS USED View Licen…" at bounding box center [825, 320] width 1361 height 515
click at [810, 182] on link "View License Usage" at bounding box center [825, 181] width 66 height 8
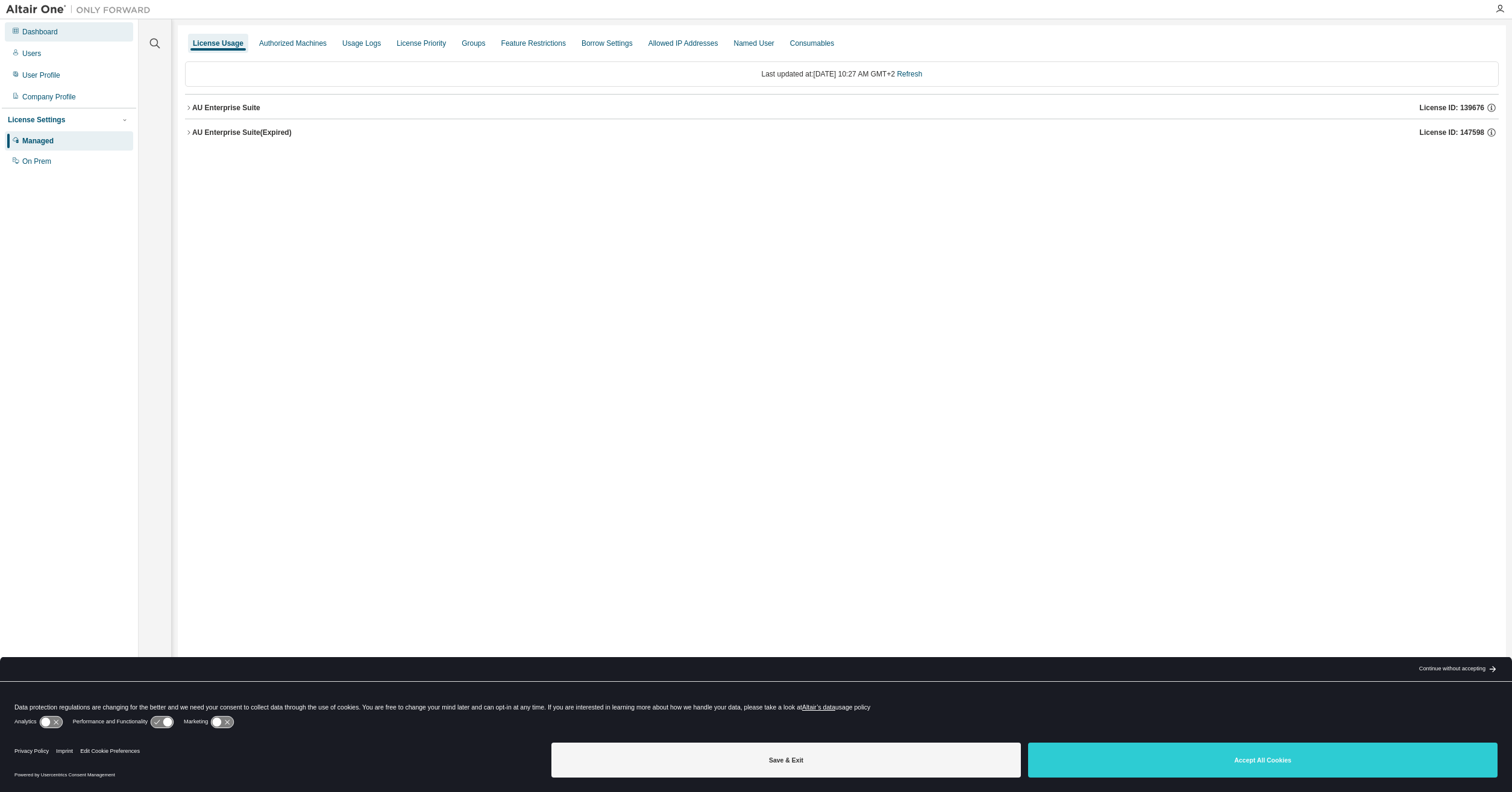
click at [45, 37] on div "Dashboard" at bounding box center [69, 31] width 128 height 19
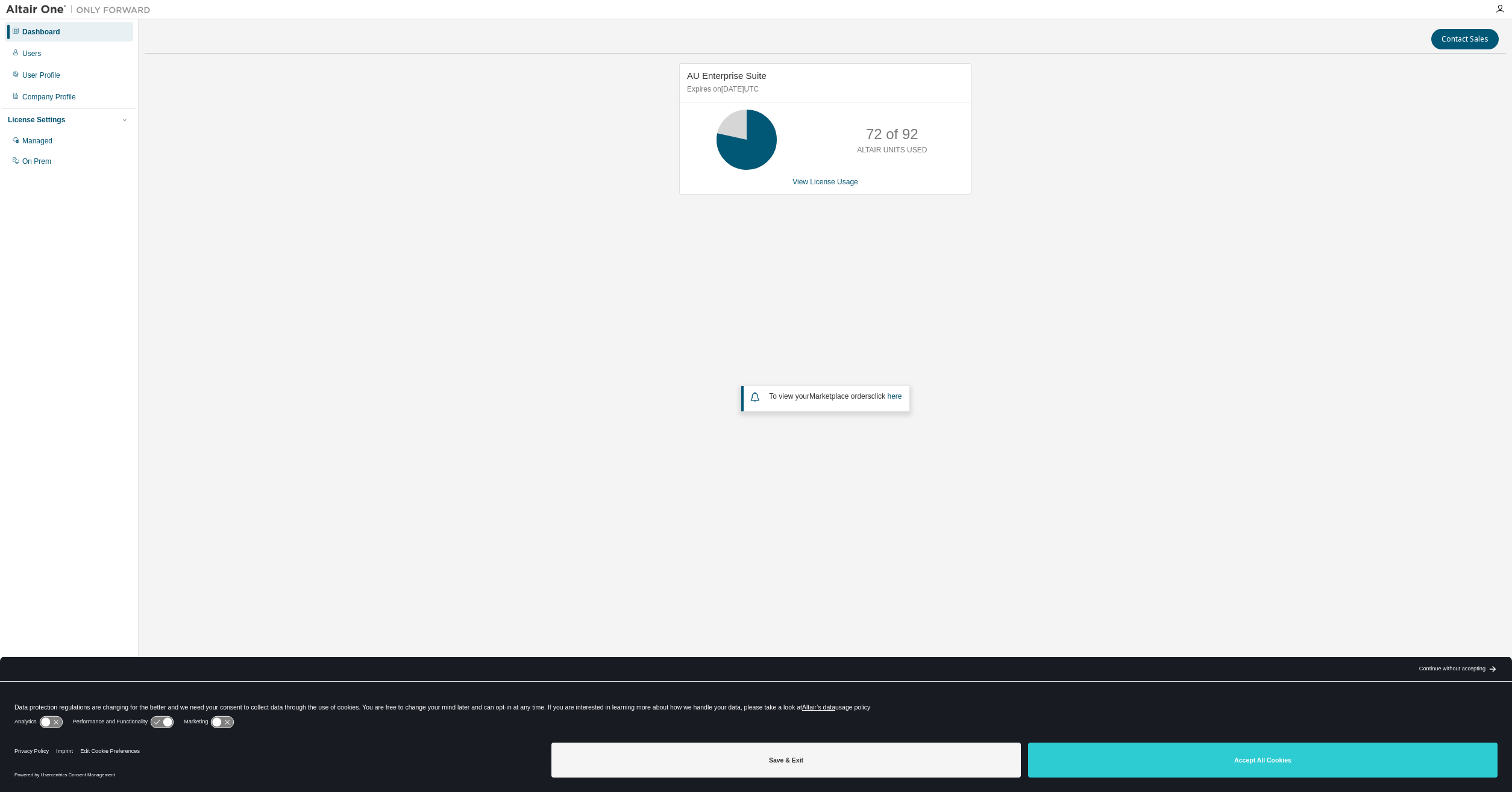
click at [826, 188] on div "AU Enterprise Suite Expires on [DATE] UTC 72 of 92 ALTAIR UNITS USED View Licen…" at bounding box center [825, 129] width 293 height 132
click at [822, 177] on link "View License Usage" at bounding box center [825, 181] width 66 height 8
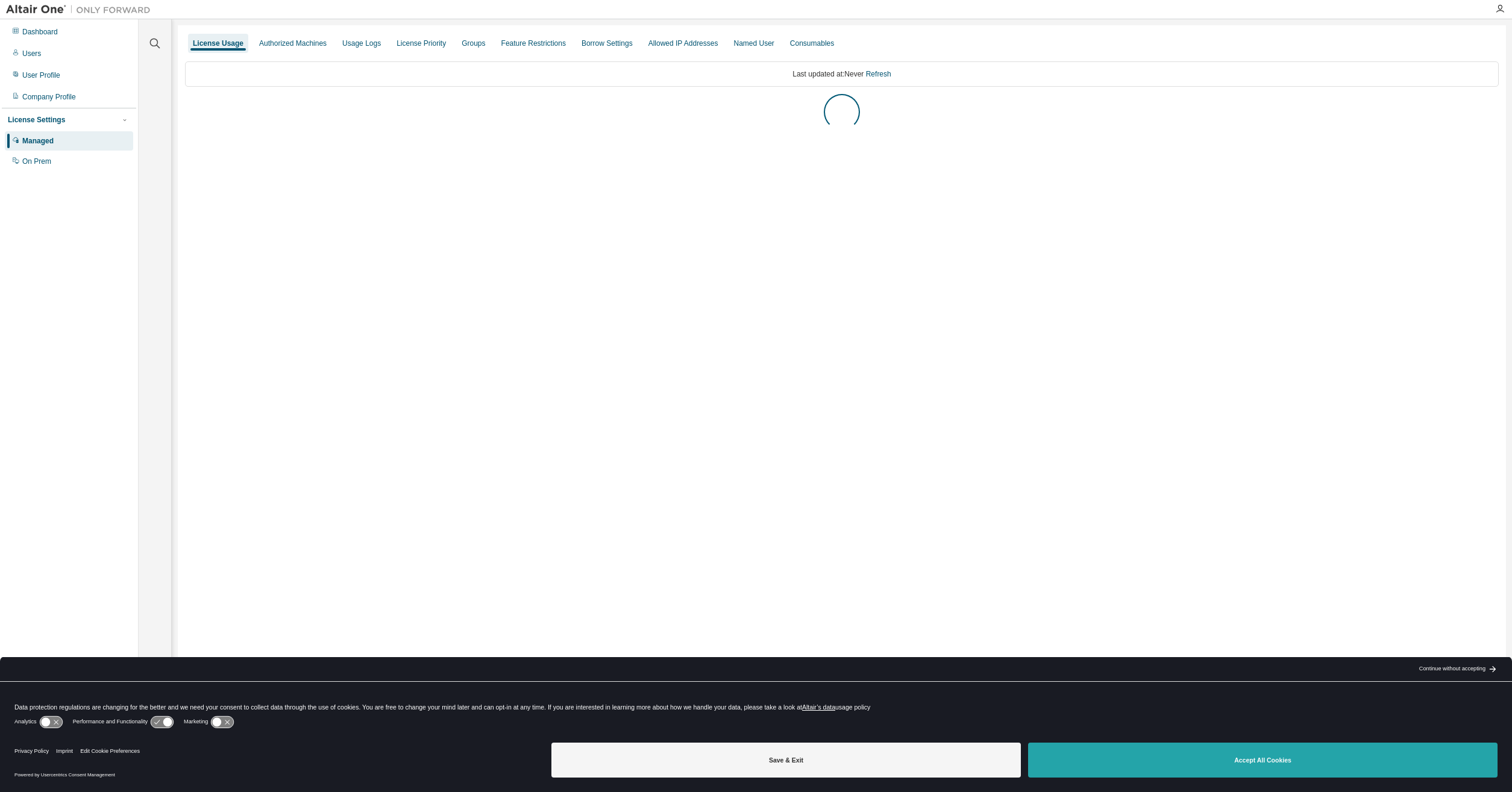
click at [1084, 753] on button "Accept All Cookies" at bounding box center [1262, 760] width 469 height 35
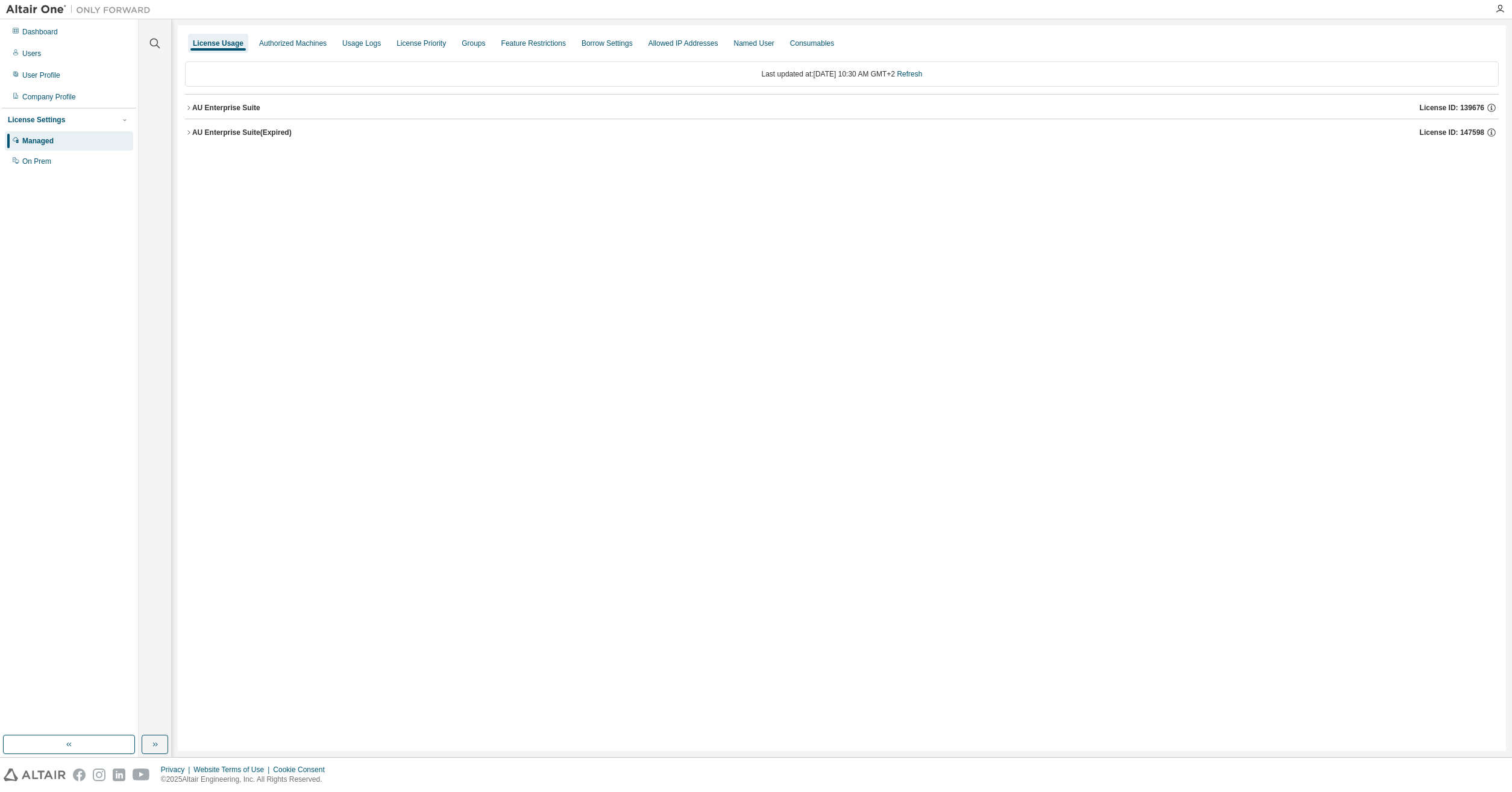
click at [216, 107] on div "AU Enterprise Suite" at bounding box center [226, 108] width 68 height 10
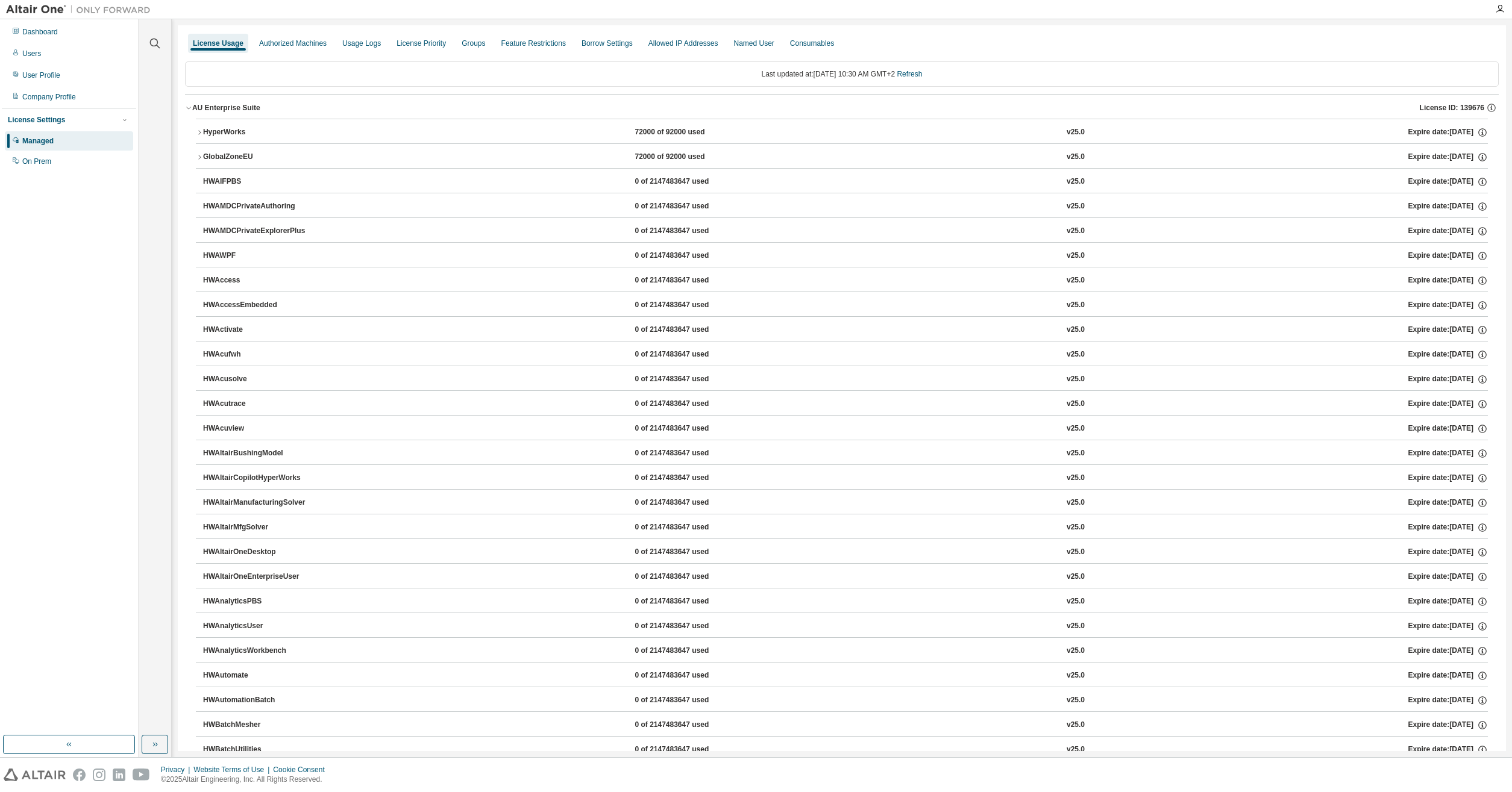
click at [238, 130] on div "HyperWorks" at bounding box center [257, 133] width 109 height 11
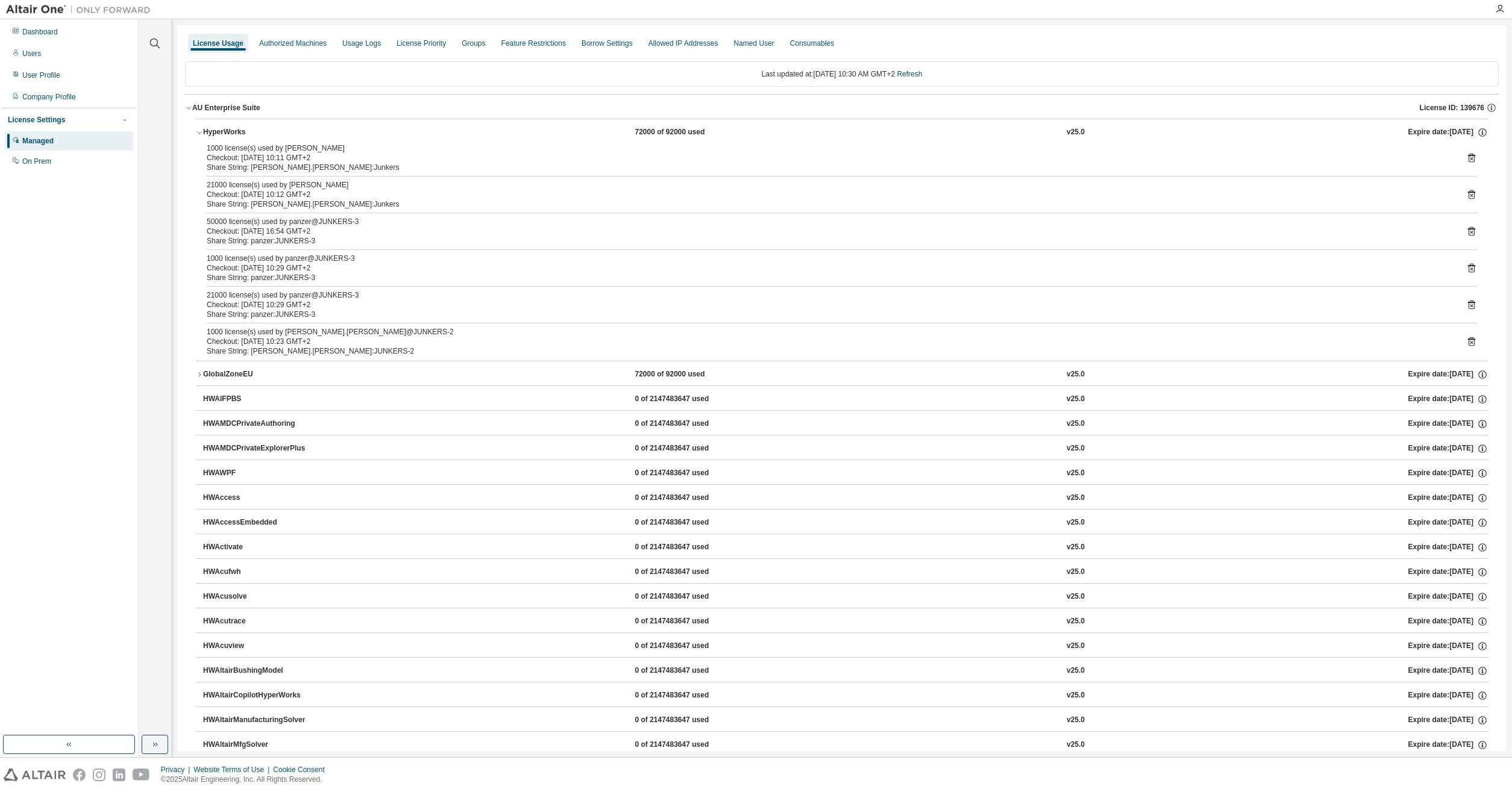
click at [1468, 342] on icon at bounding box center [1472, 342] width 7 height 9
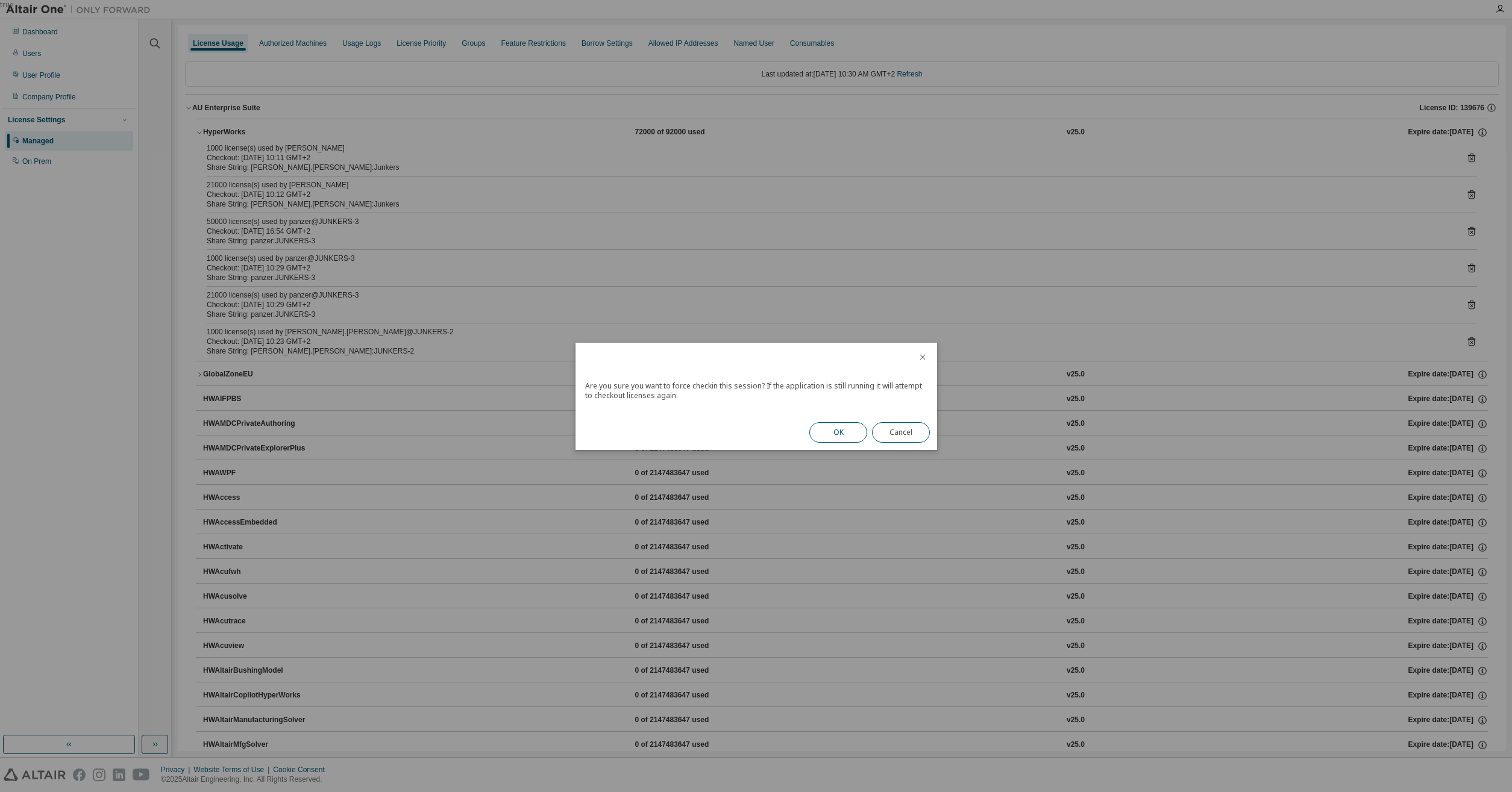
click at [842, 431] on button "OK" at bounding box center [838, 433] width 58 height 20
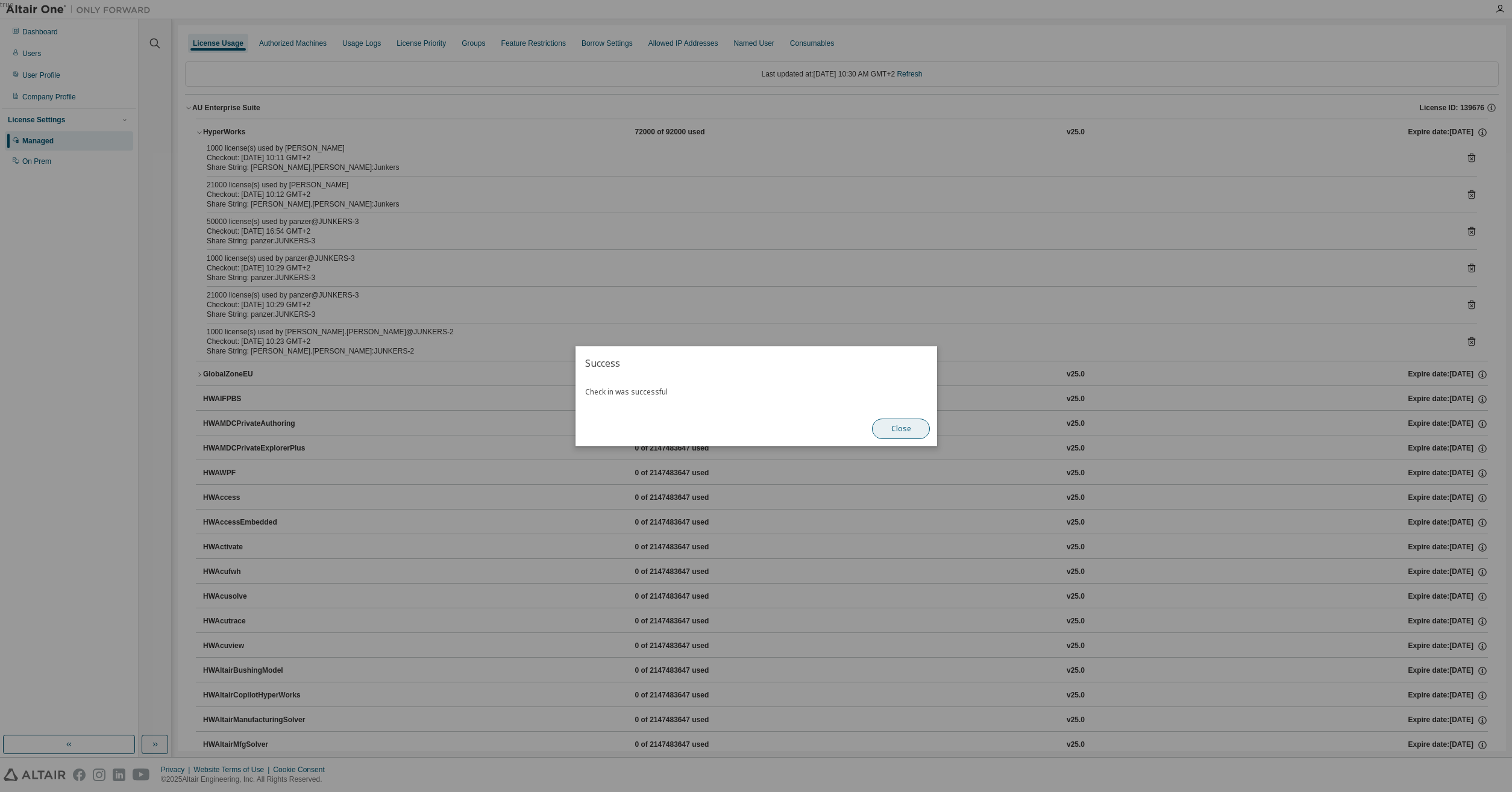
click at [894, 422] on button "Close" at bounding box center [900, 429] width 58 height 20
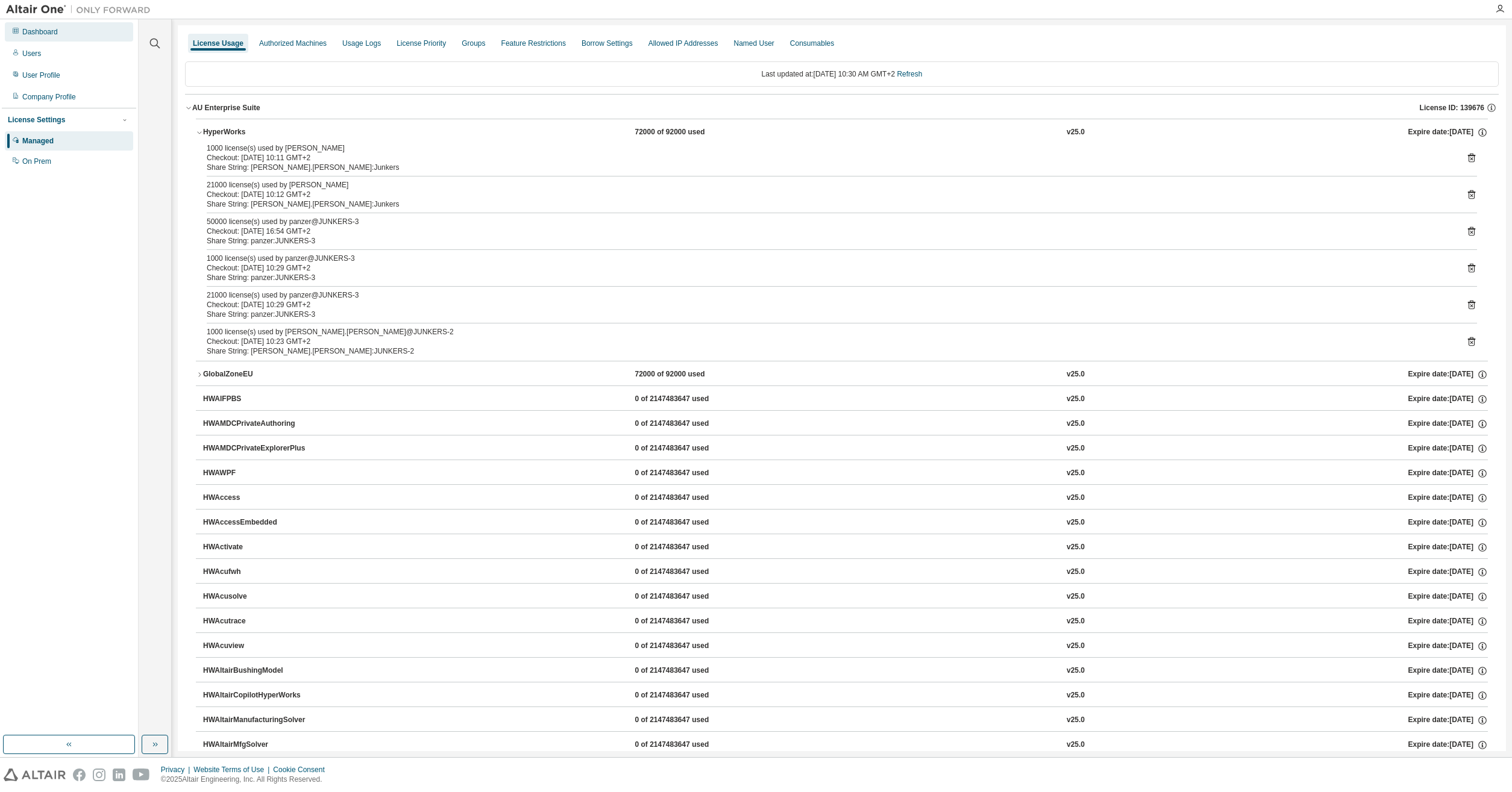
click at [24, 29] on div "Dashboard" at bounding box center [39, 32] width 36 height 10
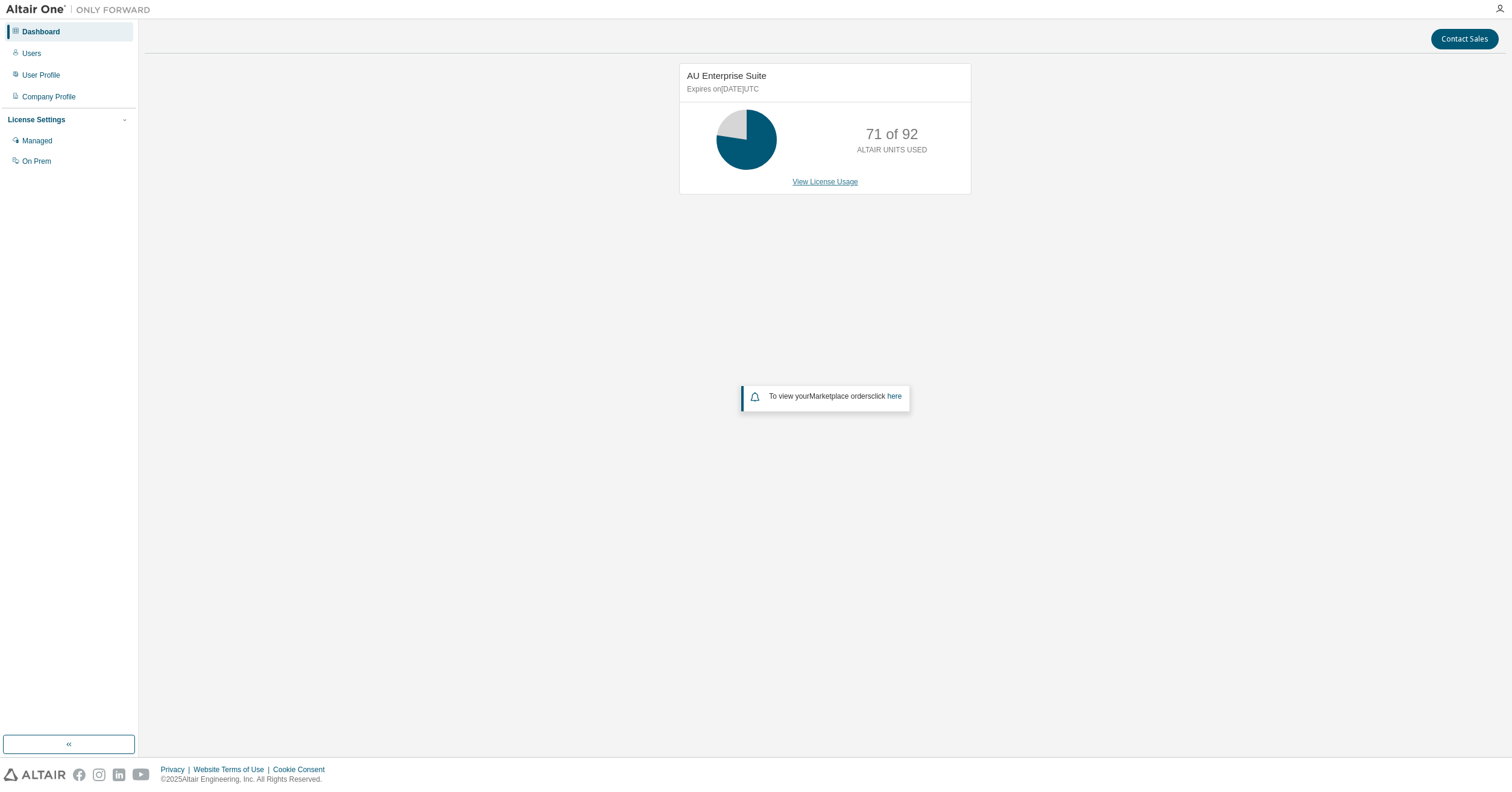
click at [819, 184] on link "View License Usage" at bounding box center [825, 181] width 66 height 8
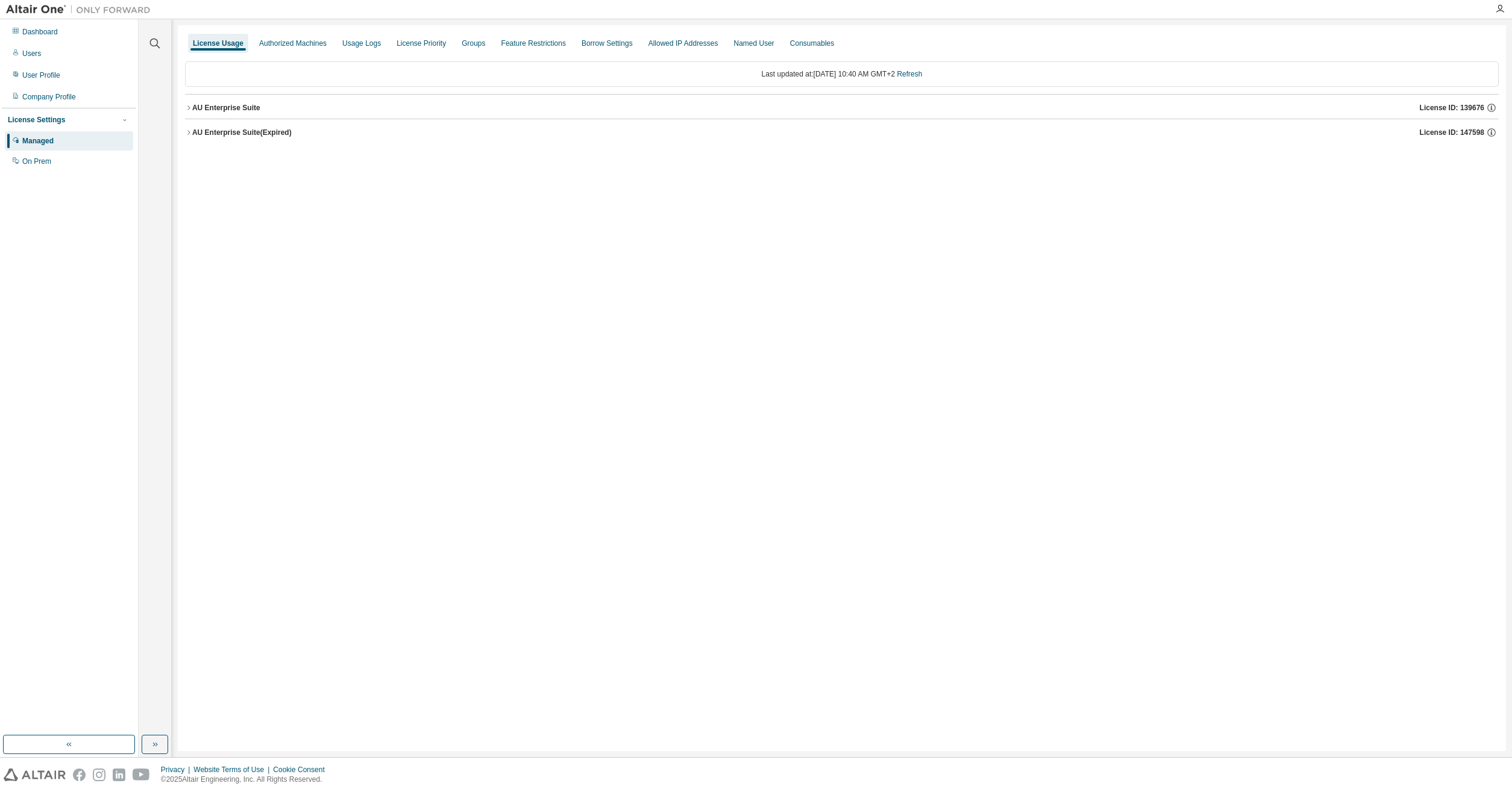
click at [211, 107] on div "AU Enterprise Suite" at bounding box center [226, 108] width 68 height 10
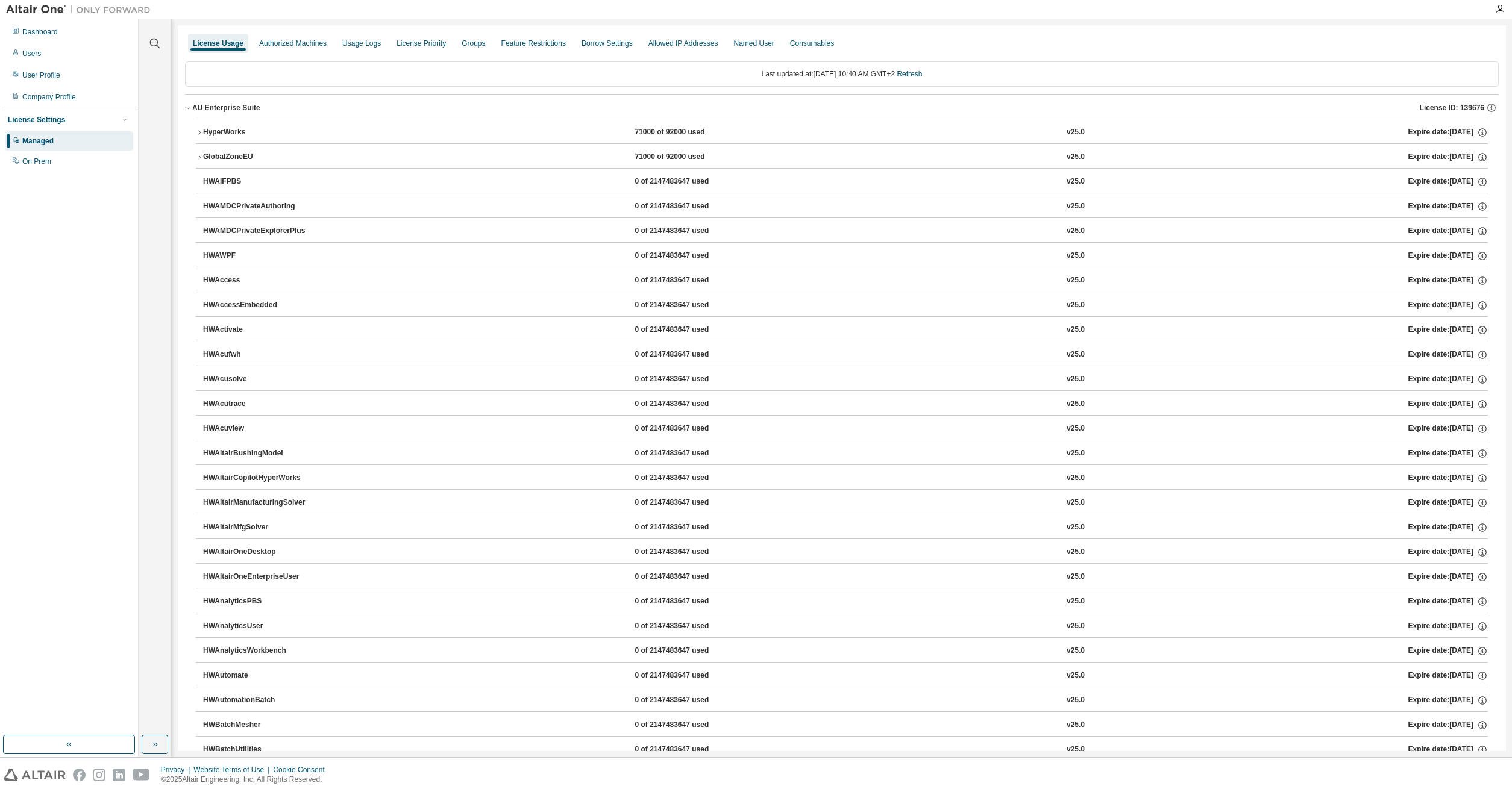
click at [225, 110] on div "AU Enterprise Suite" at bounding box center [226, 108] width 68 height 10
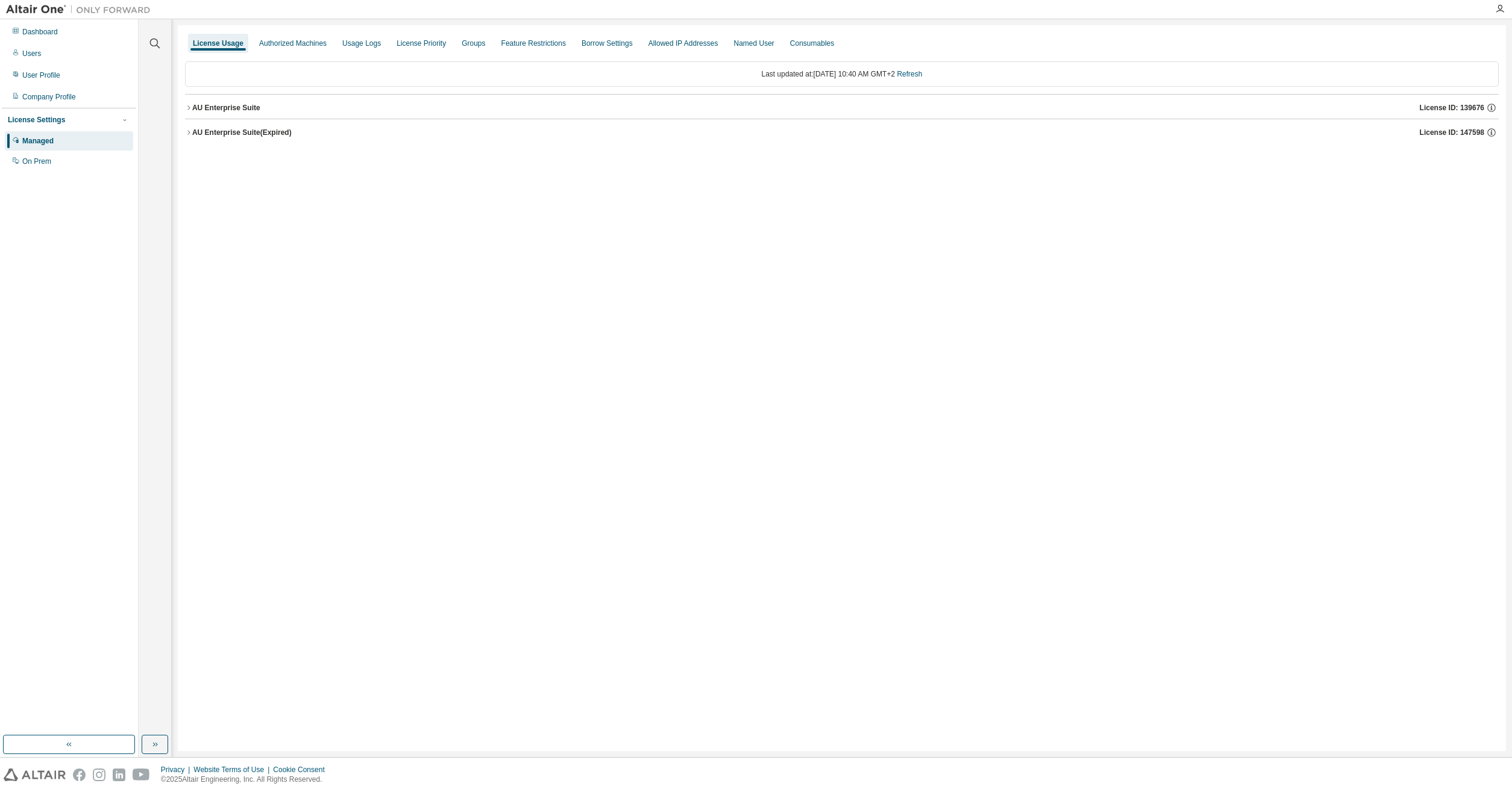
click at [220, 103] on div "AU Enterprise Suite" at bounding box center [226, 108] width 68 height 10
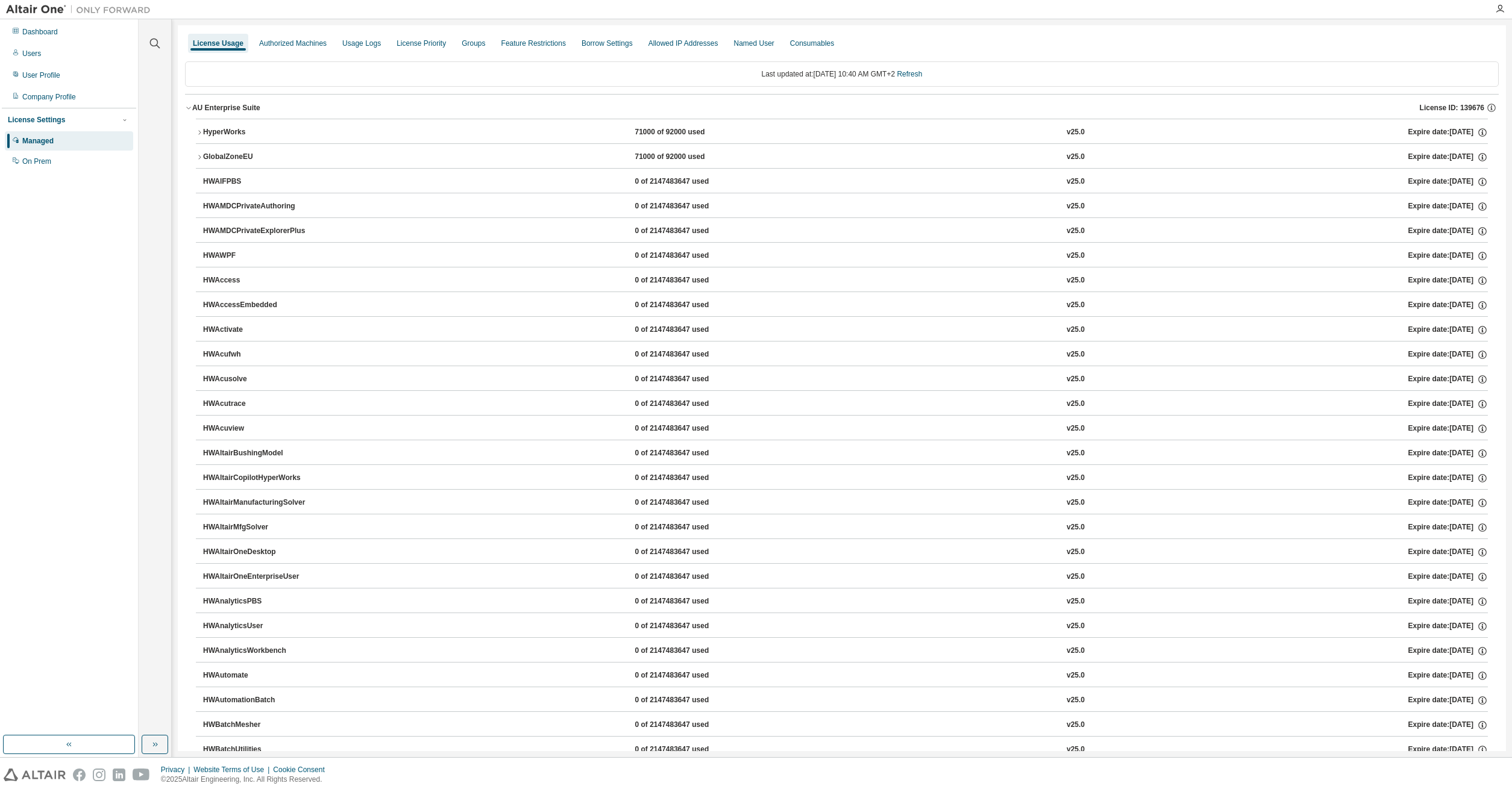
click at [227, 132] on div "HyperWorks" at bounding box center [257, 133] width 109 height 11
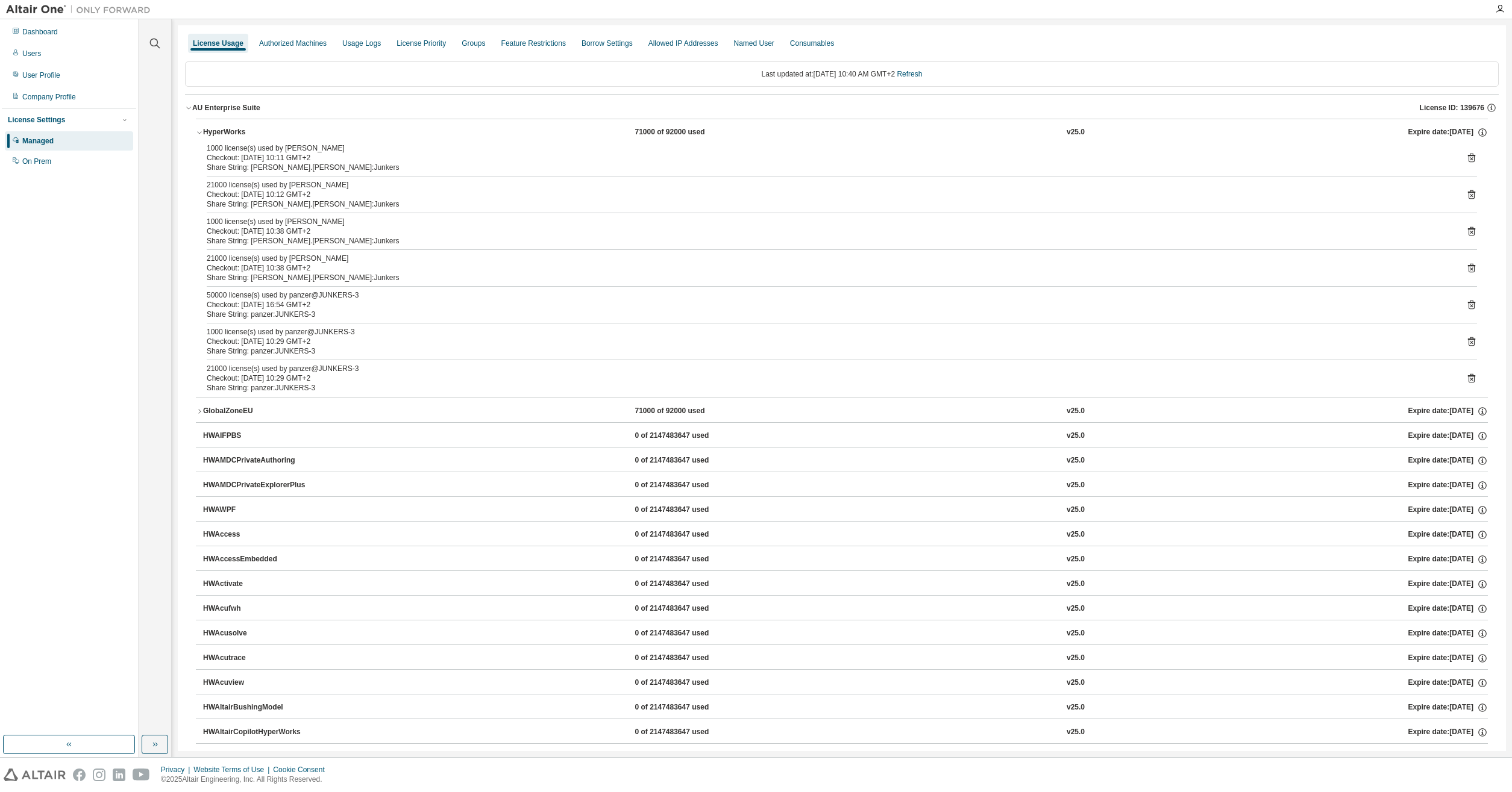
click at [488, 73] on div "Last updated at: [DATE] 10:40 AM GMT+2 Refresh" at bounding box center [842, 74] width 1314 height 26
